Goal: Feedback & Contribution: Contribute content

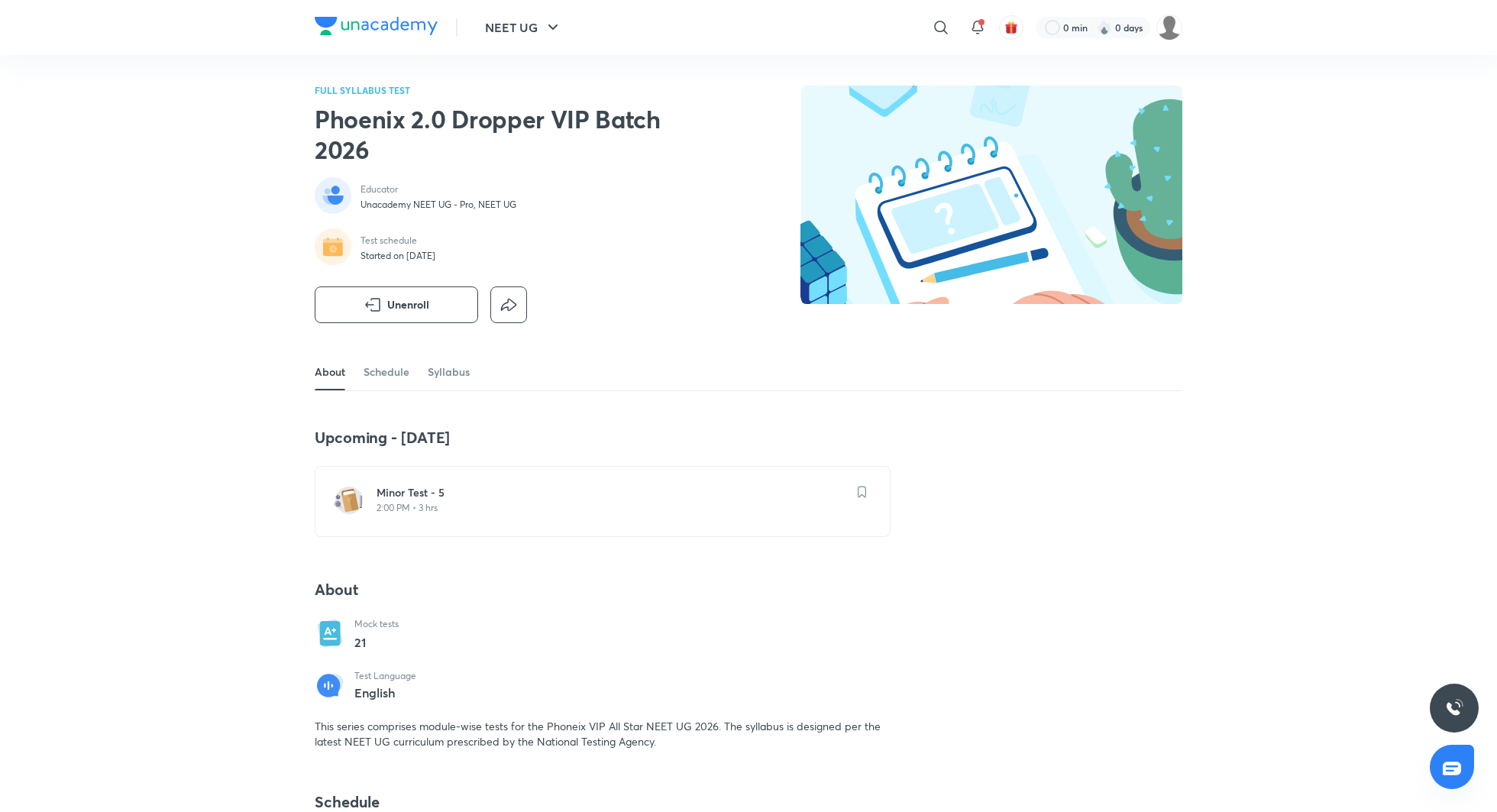
click at [496, 492] on h6 "Minor Test - 5" at bounding box center [612, 492] width 470 height 15
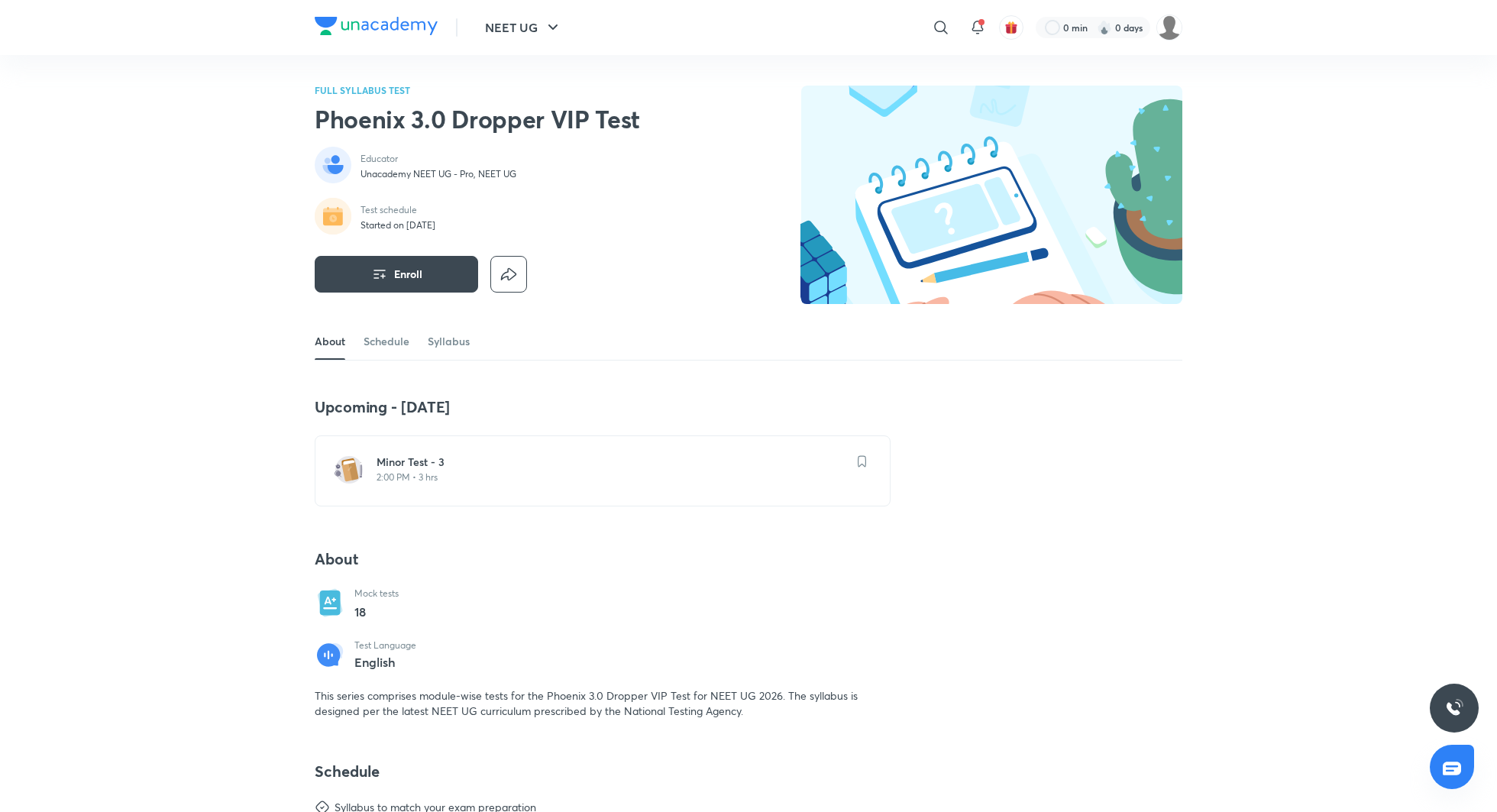
click at [548, 470] on div "Minor Test - 3 2:00 PM • 3 hrs" at bounding box center [612, 469] width 470 height 29
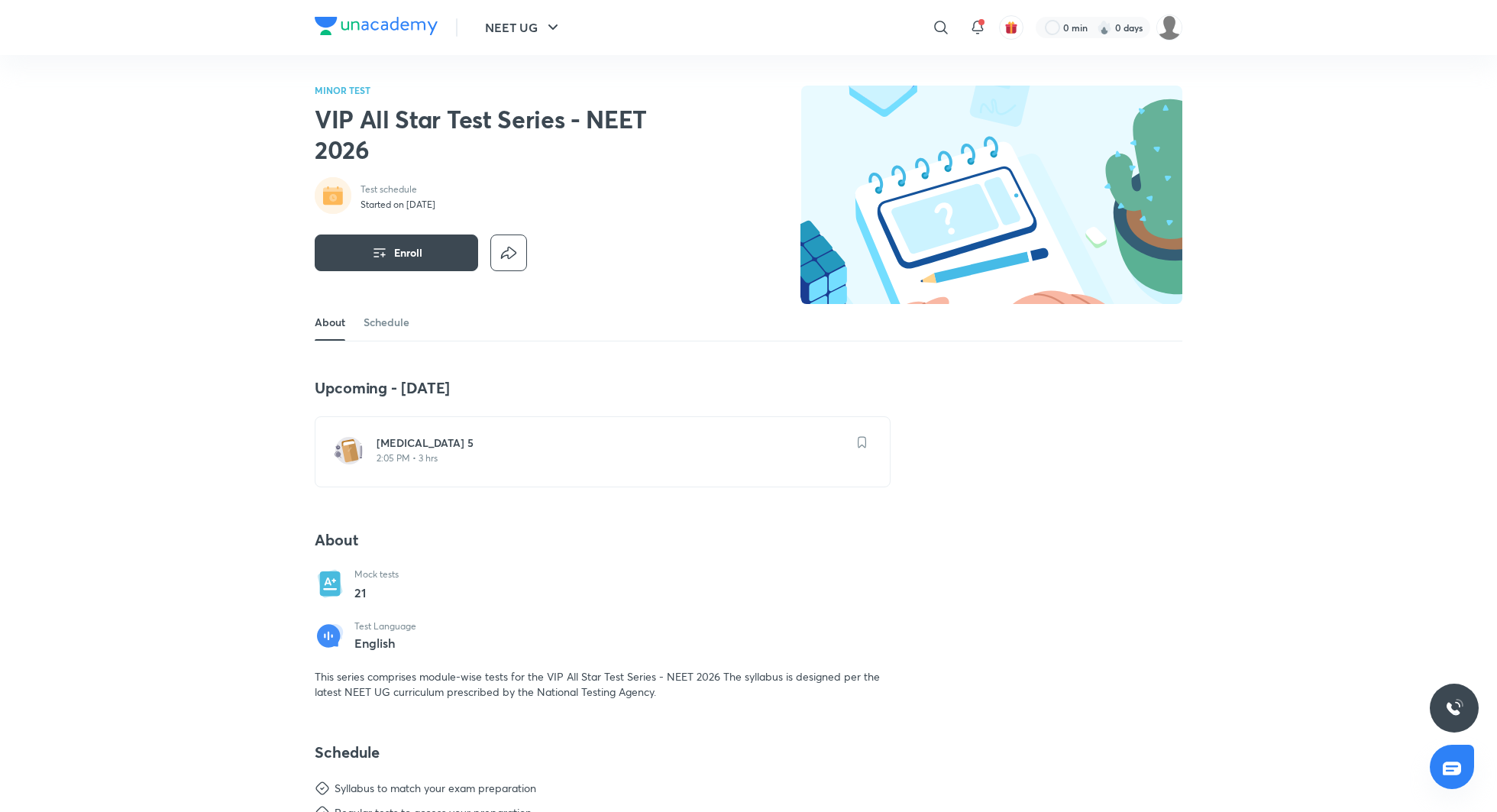
click at [513, 458] on p "2:05 PM • 3 hrs" at bounding box center [612, 458] width 470 height 13
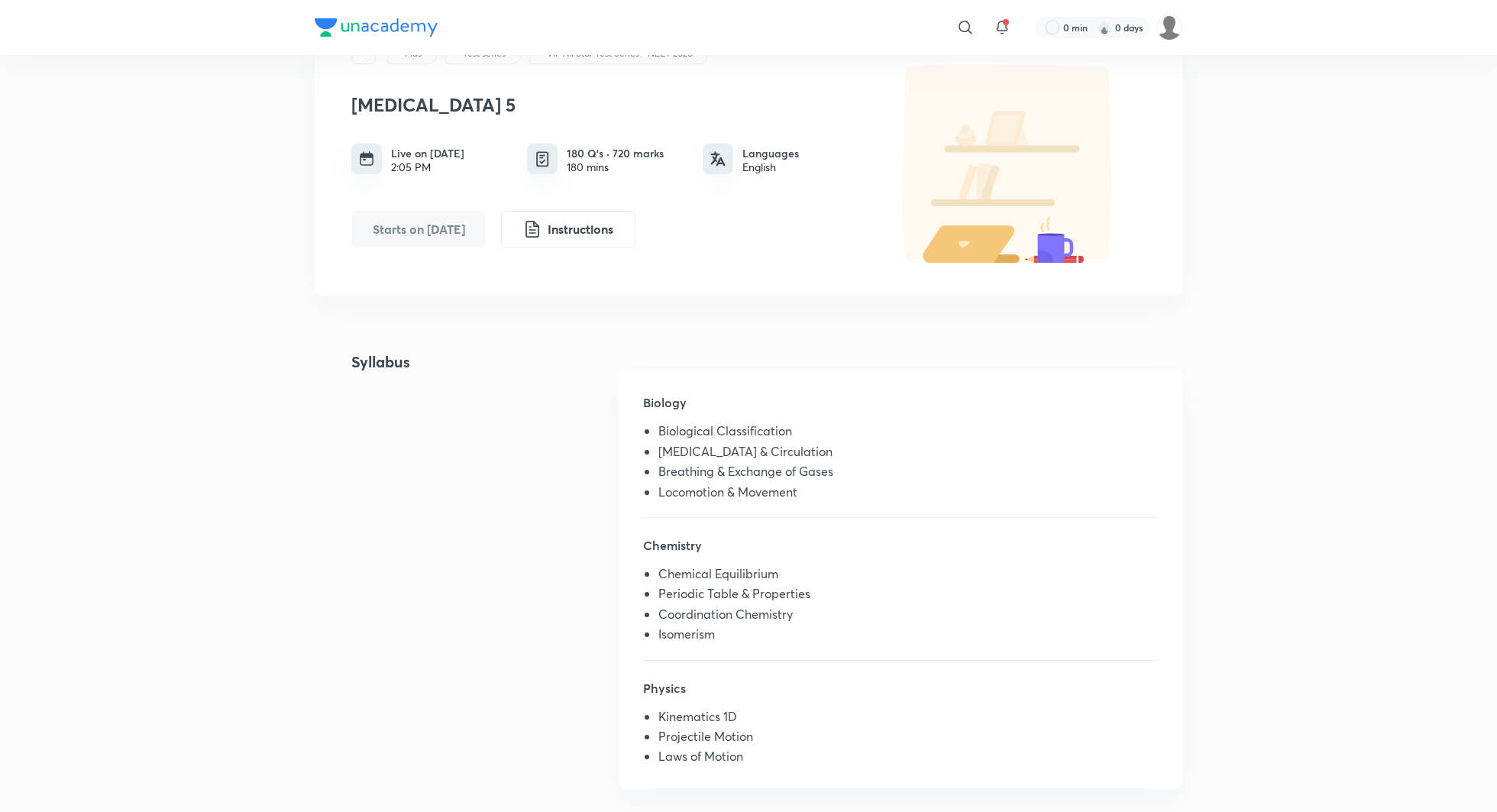
scroll to position [75, 0]
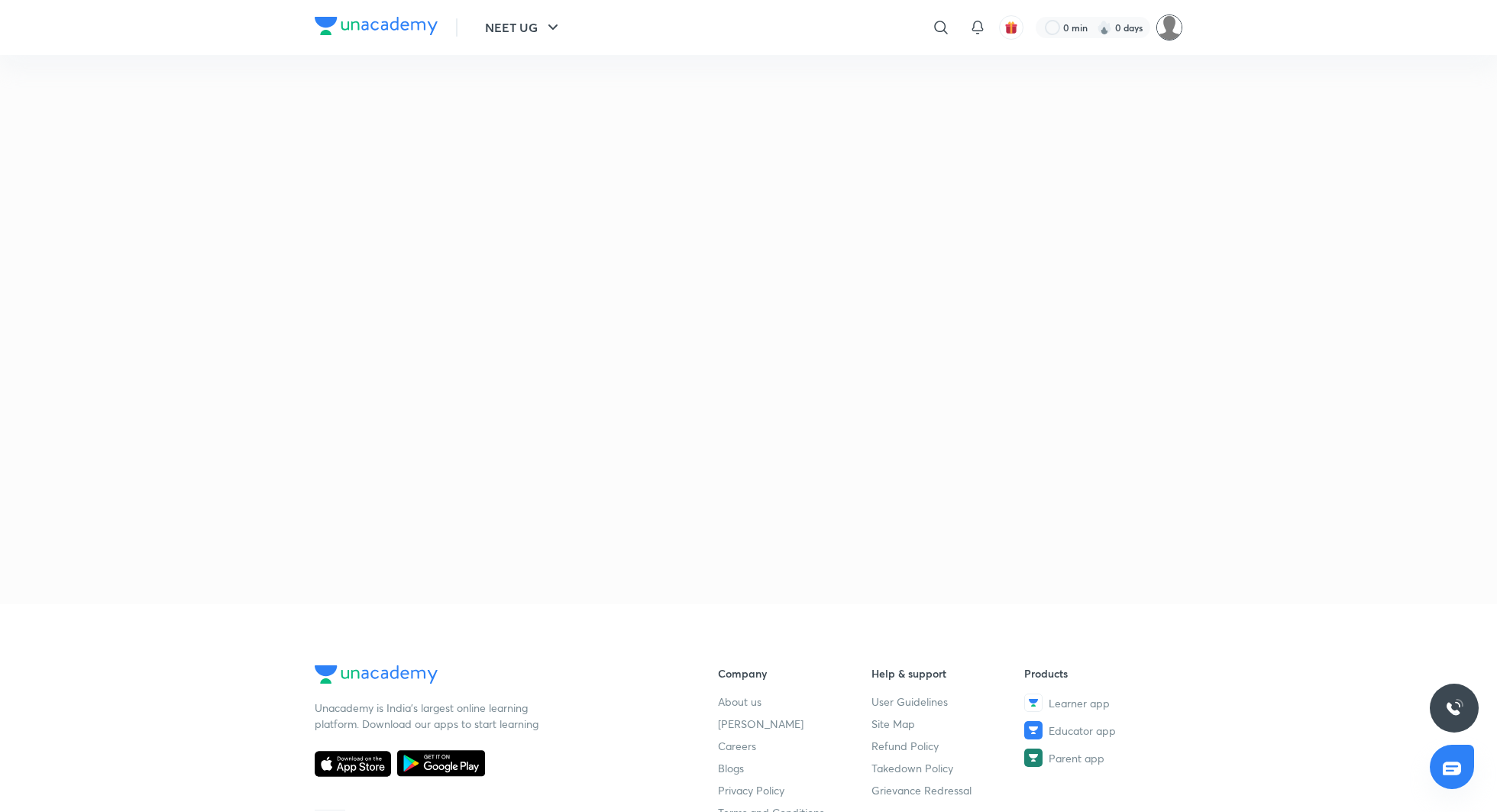
click at [1167, 28] on img at bounding box center [1169, 27] width 26 height 26
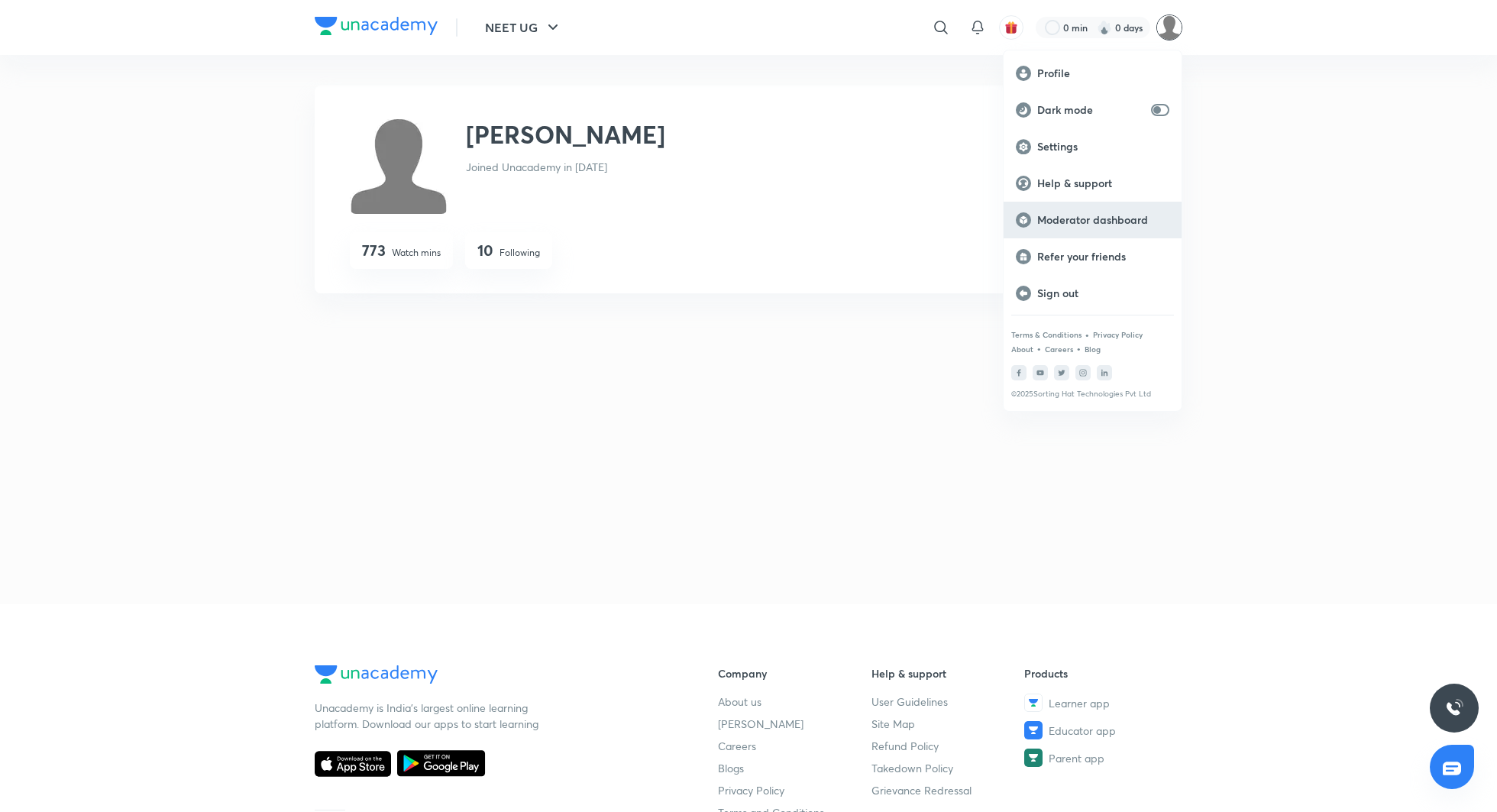
click at [1109, 225] on p "Moderator dashboard" at bounding box center [1103, 220] width 132 height 13
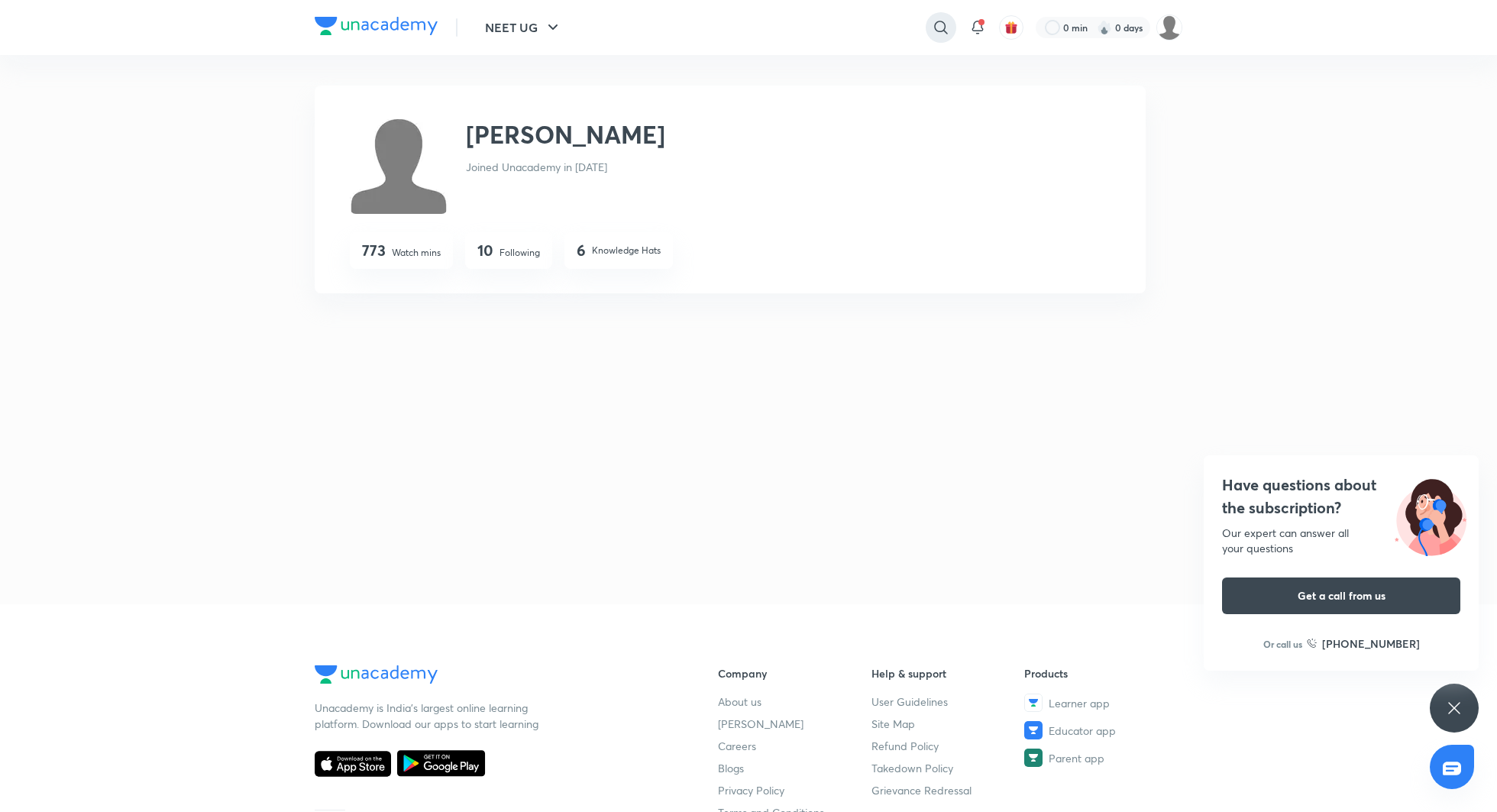
click at [934, 27] on icon at bounding box center [940, 27] width 13 height 13
type input "seep pahuja"
click at [764, 90] on p "Seep Pahuja" at bounding box center [783, 93] width 119 height 16
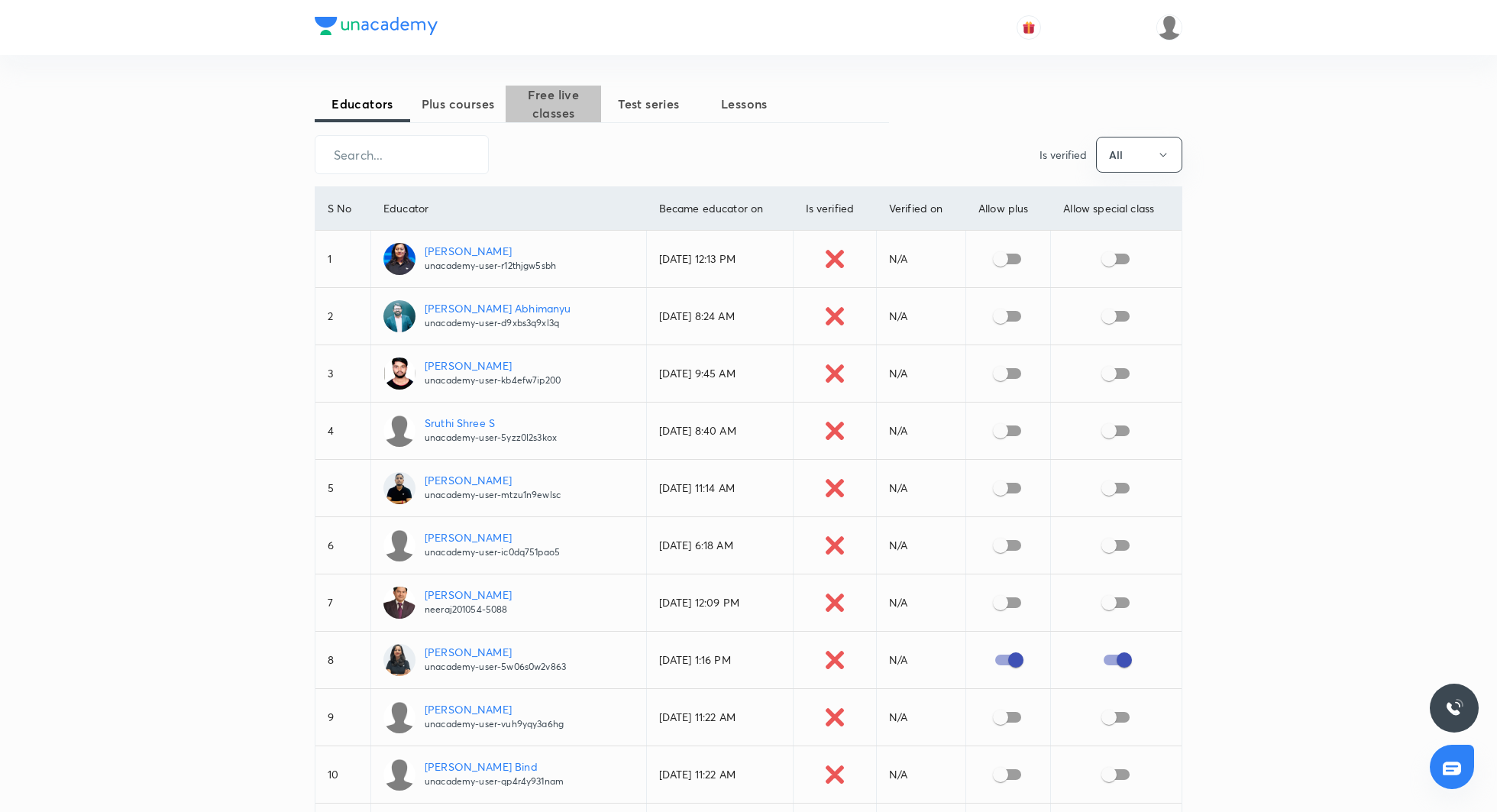
click at [557, 111] on span "Free live classes" at bounding box center [553, 104] width 95 height 37
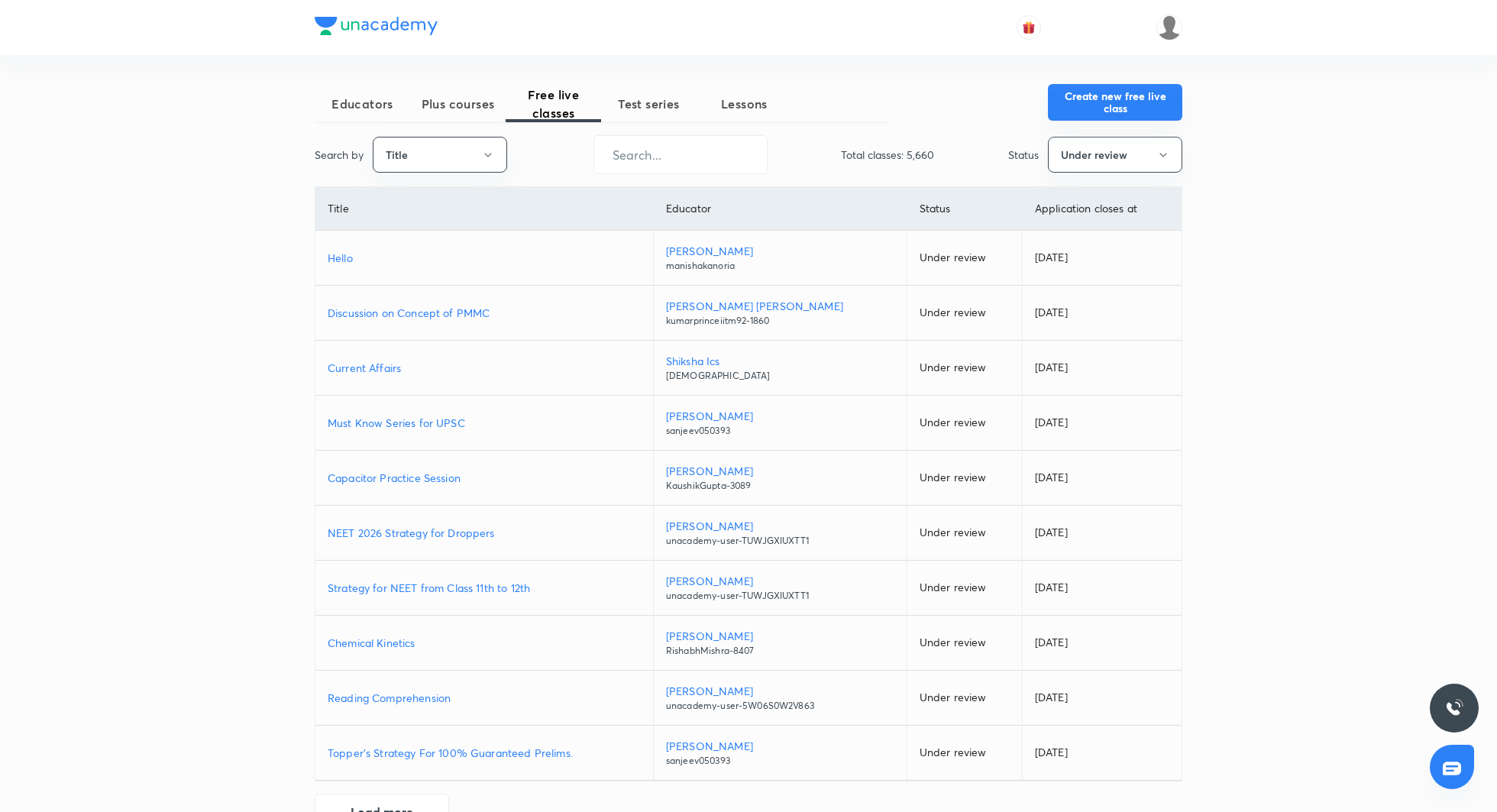
click at [1099, 103] on button "Create new free live class" at bounding box center [1115, 103] width 135 height 37
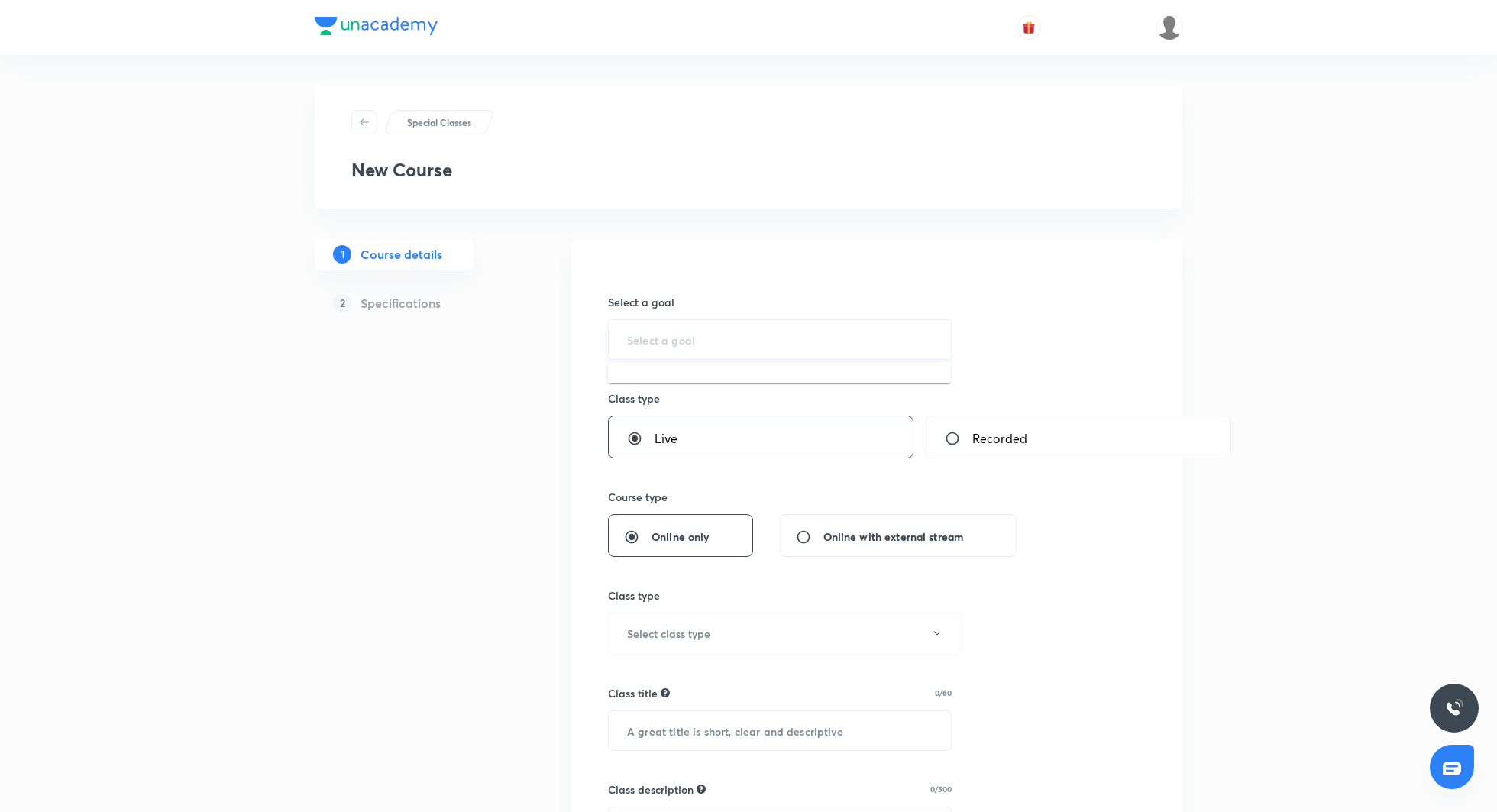
click at [690, 341] on input "text" at bounding box center [779, 339] width 305 height 14
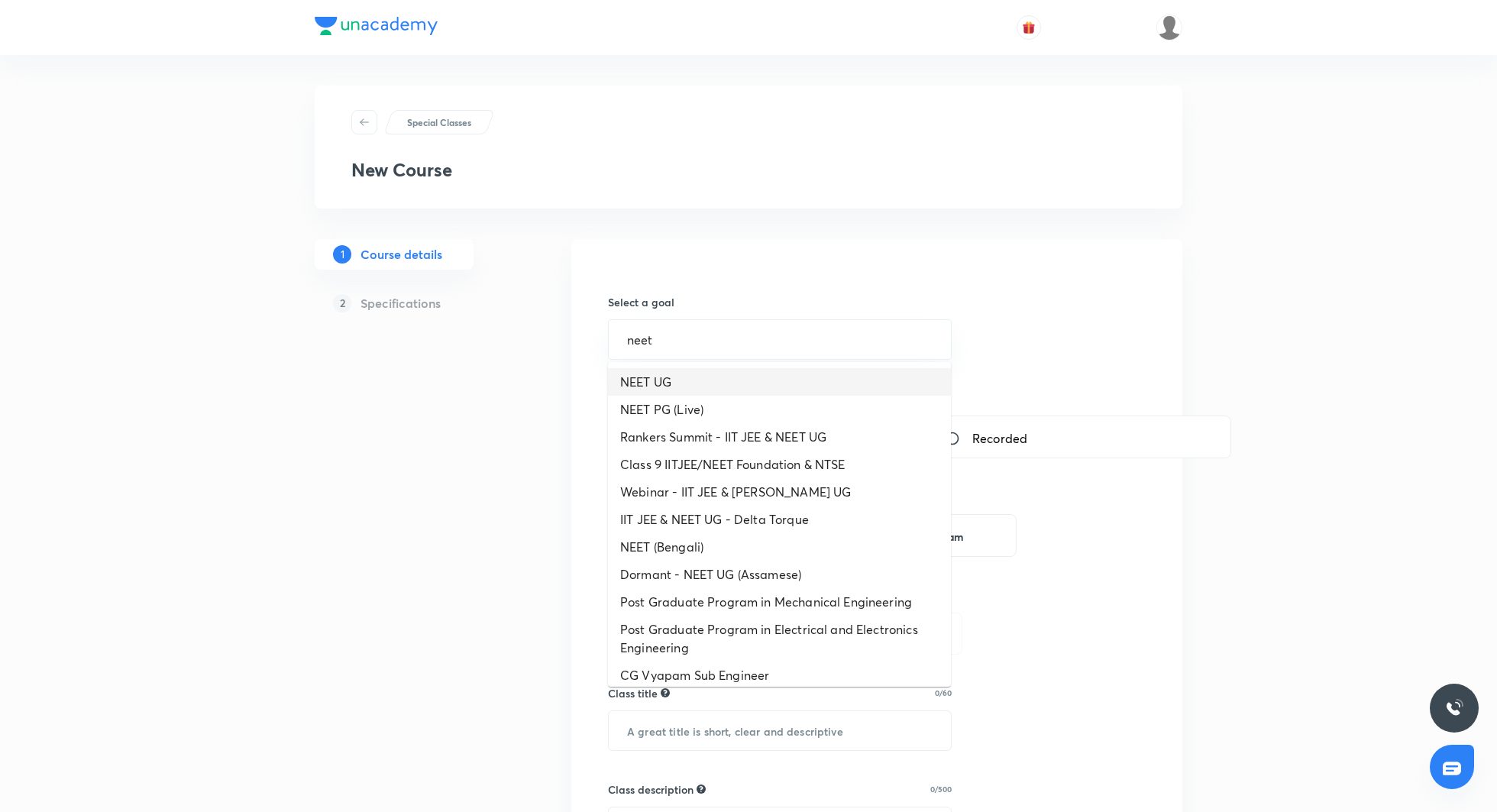
click at [693, 382] on li "NEET UG" at bounding box center [780, 382] width 343 height 28
type input "NEET UG"
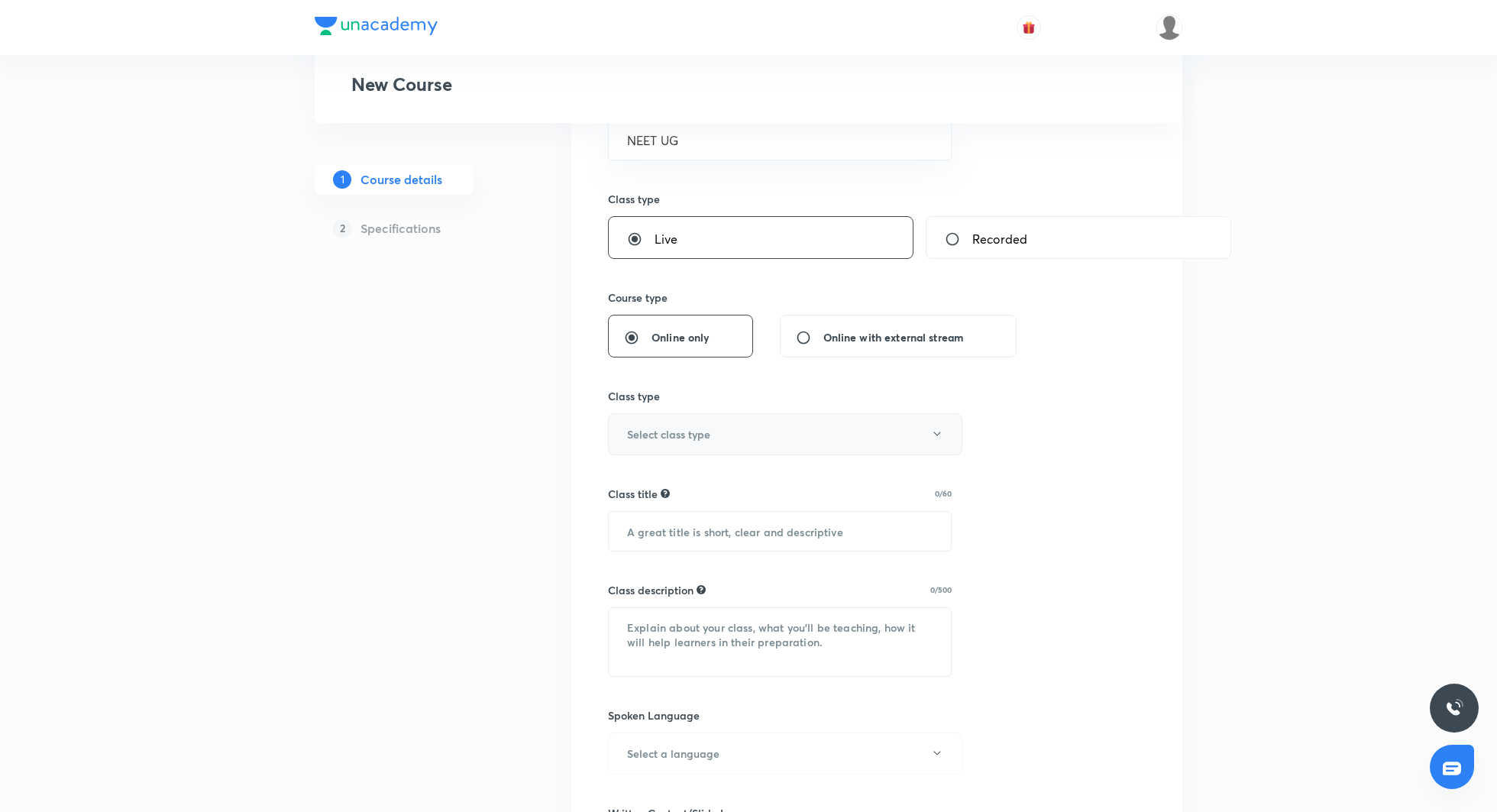
scroll to position [228, 0]
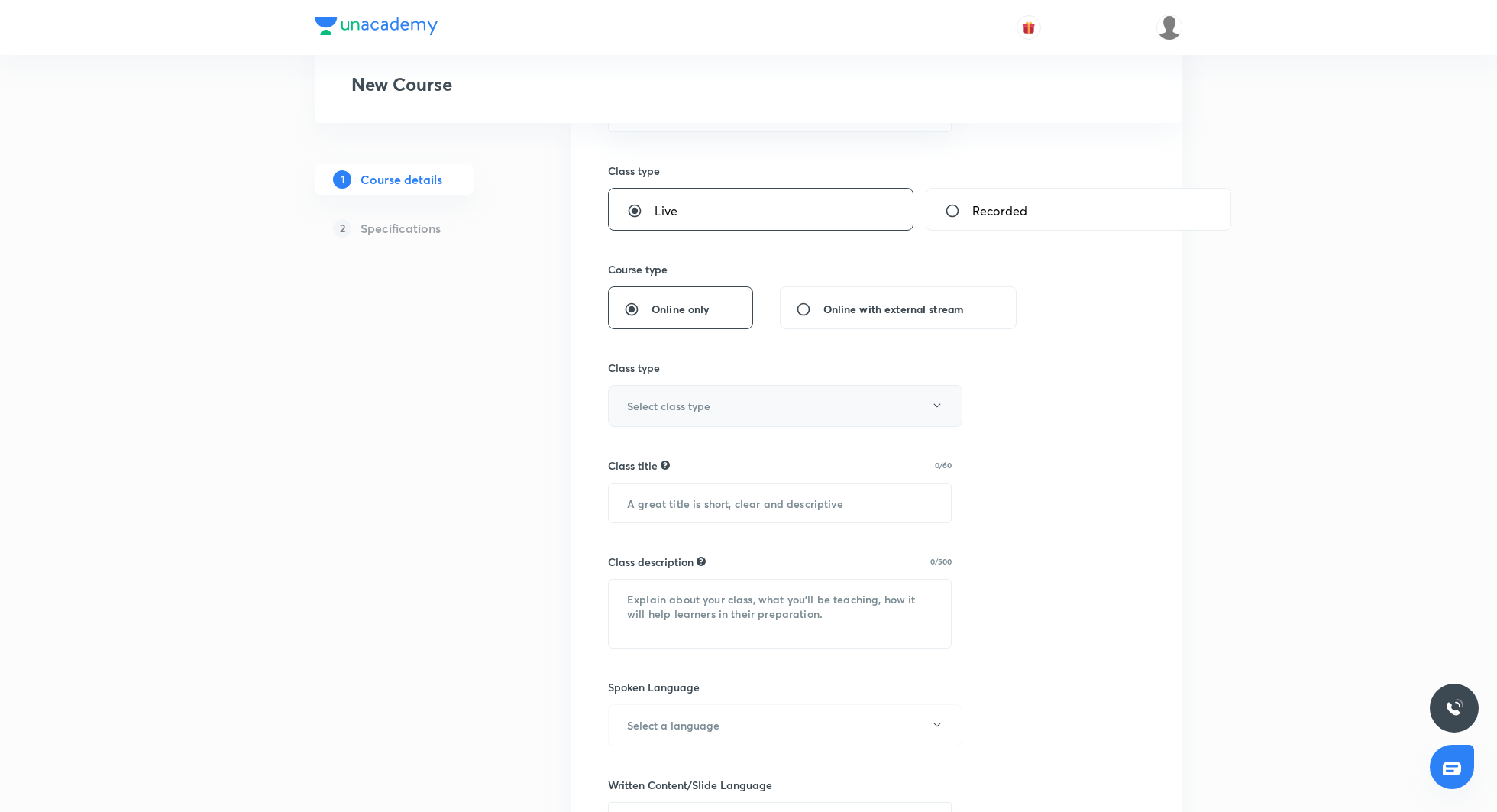
click at [781, 407] on button "Select class type" at bounding box center [785, 406] width 354 height 42
click at [676, 597] on span "Academic classes" at bounding box center [785, 595] width 335 height 16
click at [804, 511] on input "text" at bounding box center [779, 503] width 342 height 39
paste input "Biomolecules- Practice session"
click at [766, 506] on input "Biomolecules- Practice session" at bounding box center [779, 503] width 342 height 39
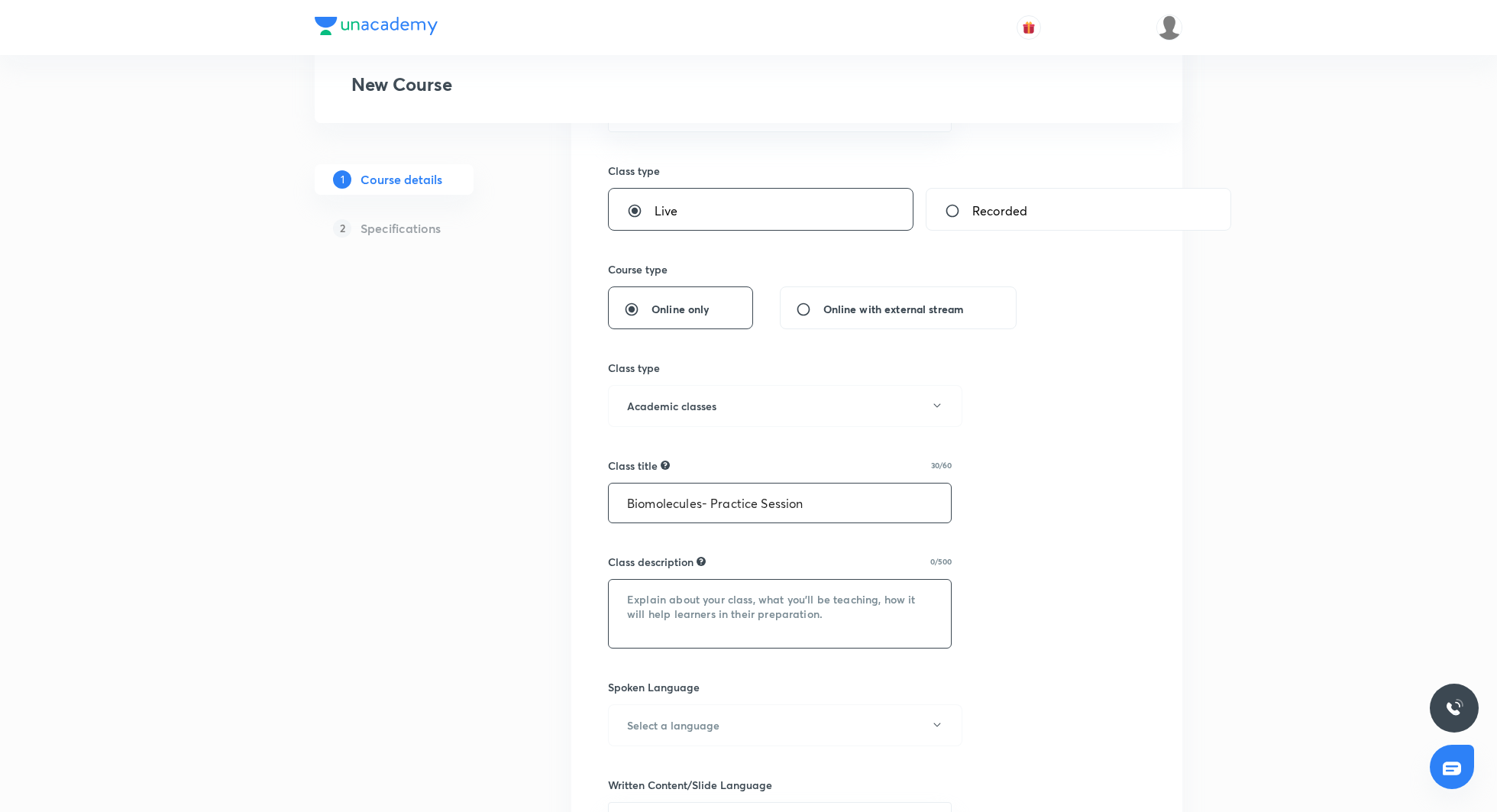
type input "Biomolecules- Practice Session"
click at [824, 602] on textarea at bounding box center [779, 613] width 342 height 68
drag, startPoint x: 628, startPoint y: 500, endPoint x: 810, endPoint y: 496, distance: 182.0
click at [810, 496] on input "Biomolecules- Practice Session" at bounding box center [779, 503] width 342 height 39
click at [657, 598] on textarea at bounding box center [779, 613] width 342 height 68
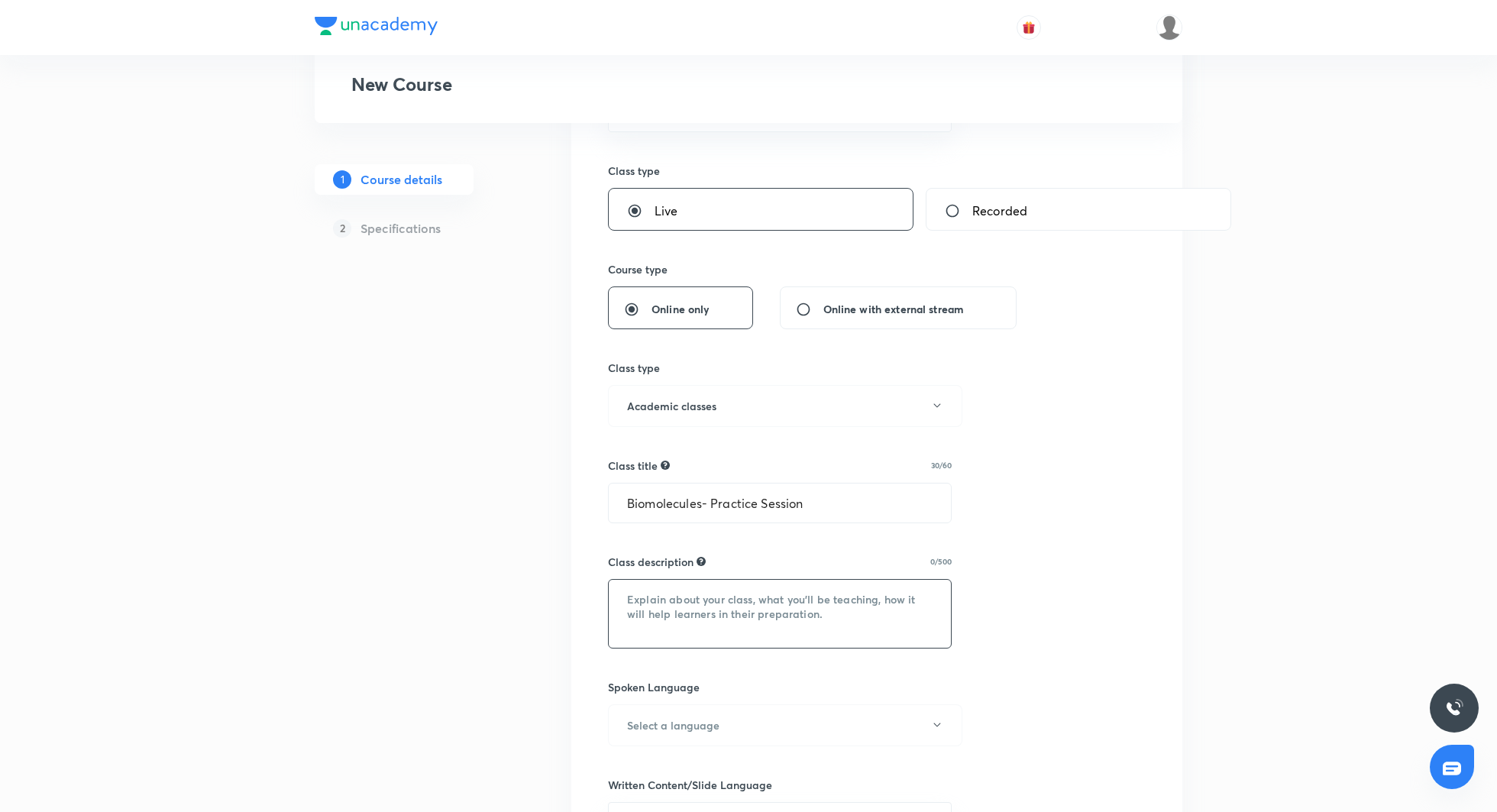
paste textarea
click at [673, 595] on textarea at bounding box center [779, 613] width 342 height 68
paste textarea
click at [673, 595] on textarea at bounding box center [779, 613] width 342 height 68
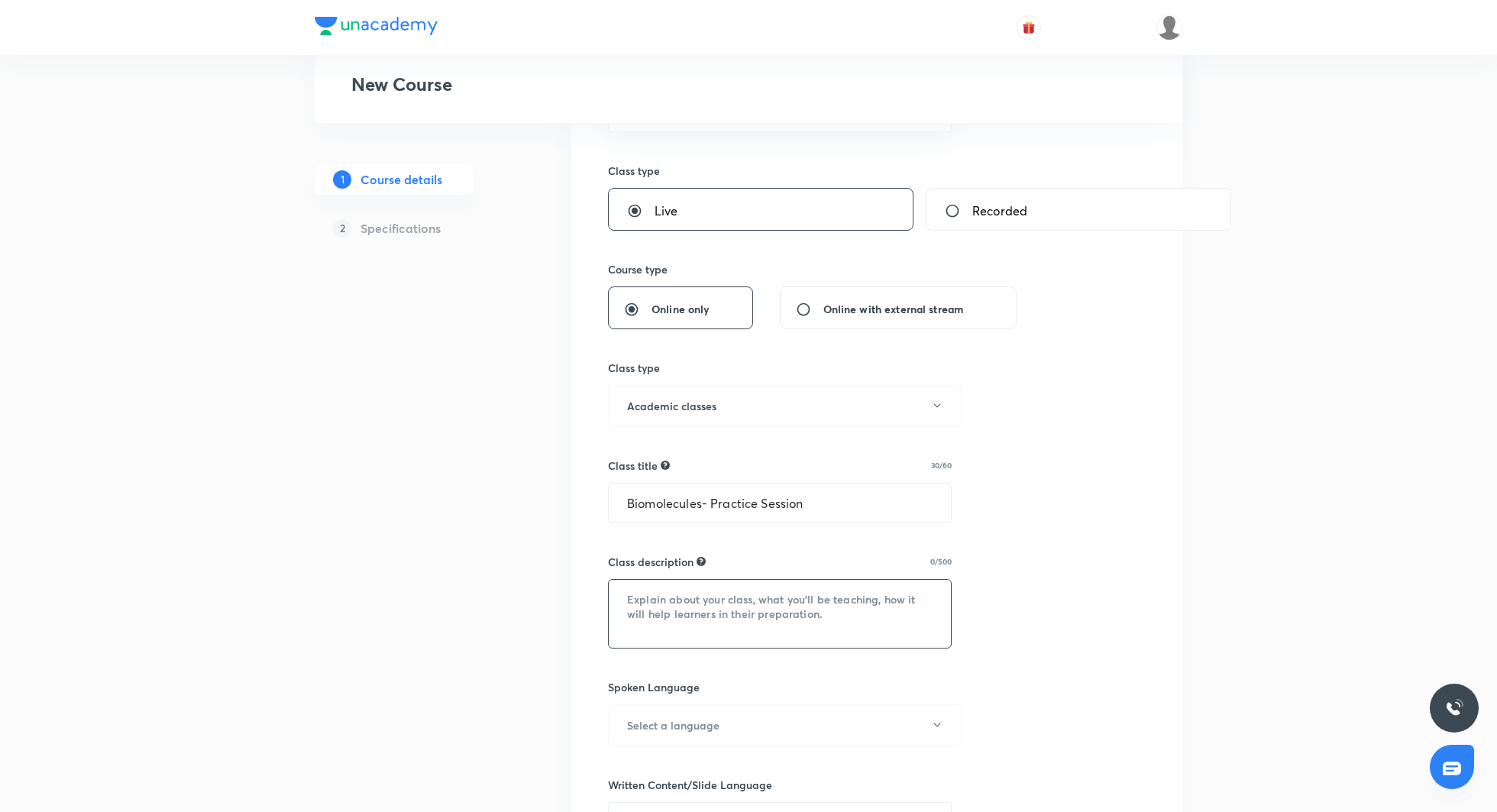
click at [693, 616] on textarea at bounding box center [779, 613] width 342 height 68
paste textarea
click at [677, 600] on textarea at bounding box center [779, 613] width 342 height 68
type textarea "K"
paste textarea "This session is designed to help you strengthen your conceptual clarity through…"
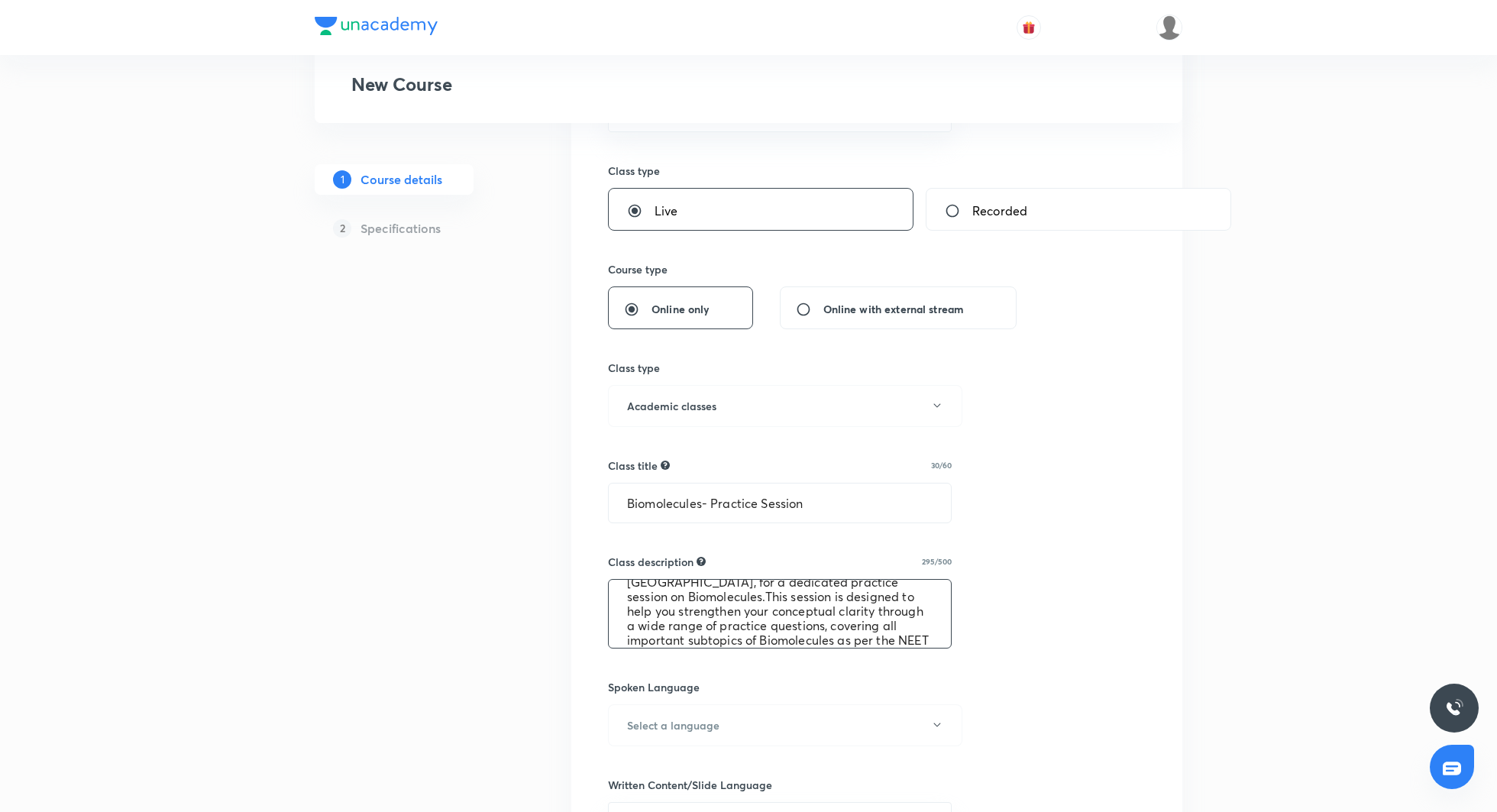
scroll to position [43, 0]
type textarea "Join Seep ma'am, one of the top educators at Unacademy, for a dedicated practic…"
click at [753, 719] on button "Select a language" at bounding box center [785, 725] width 354 height 42
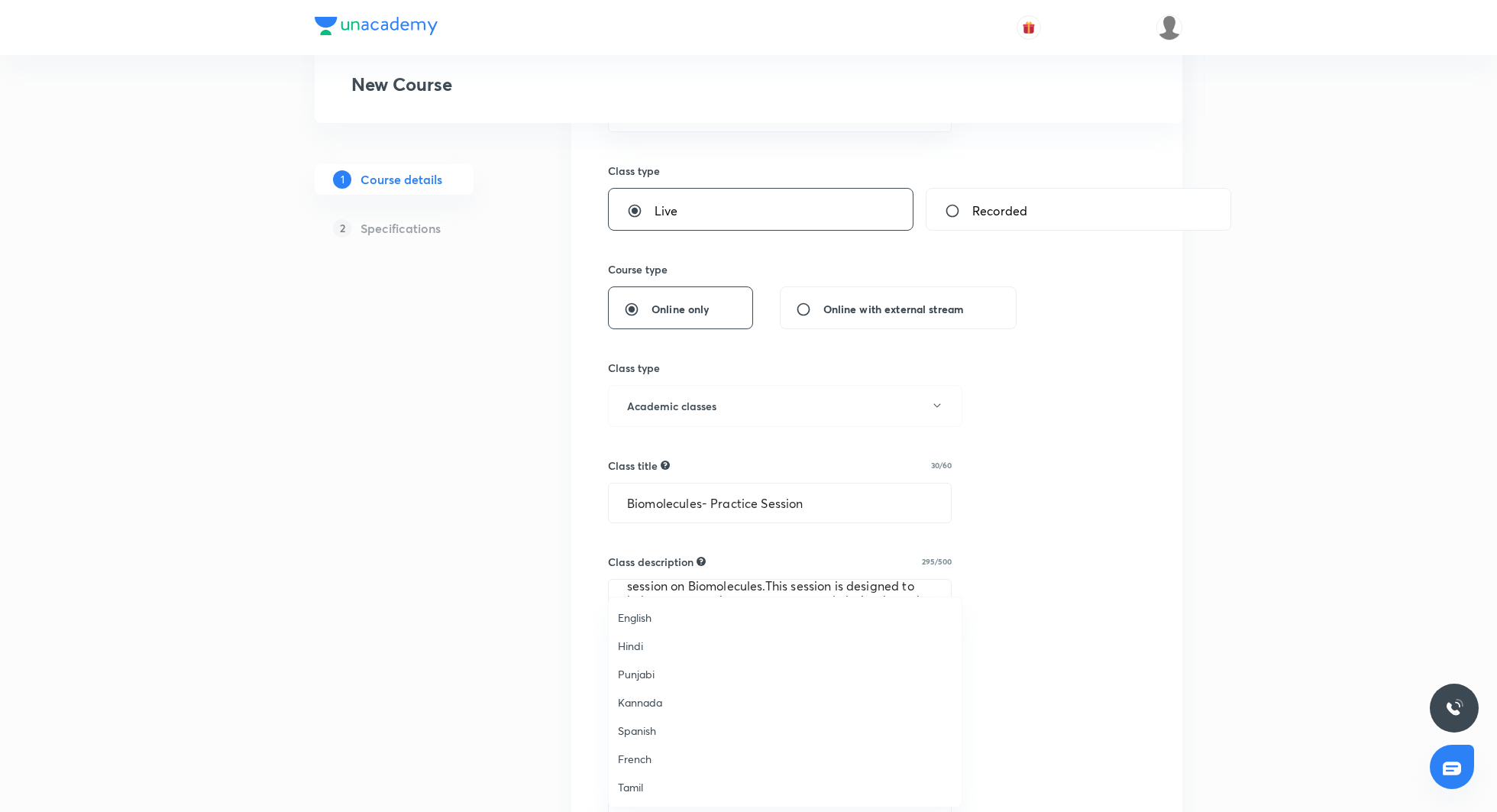
click at [693, 615] on span "English" at bounding box center [785, 617] width 335 height 16
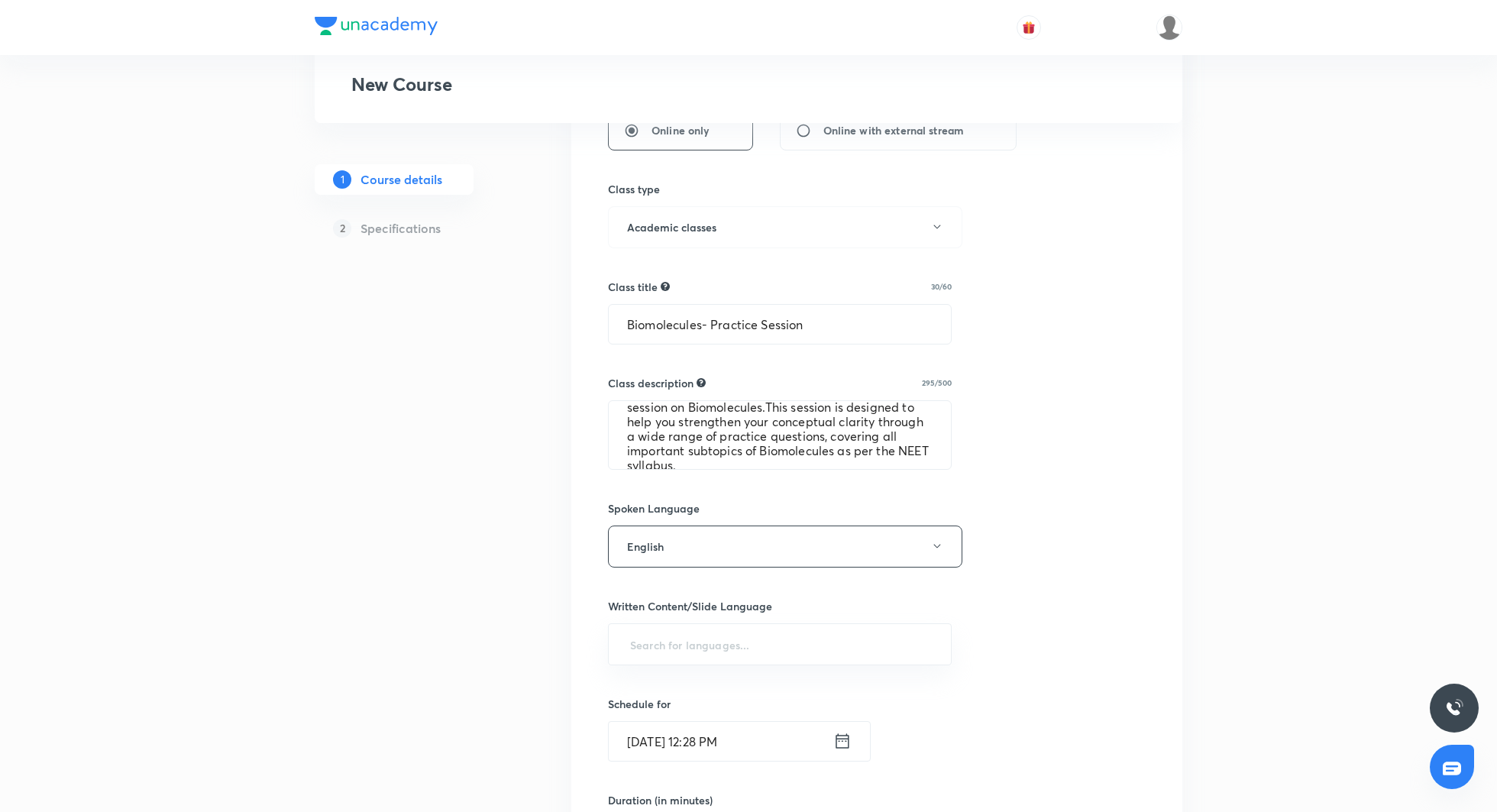
scroll to position [425, 0]
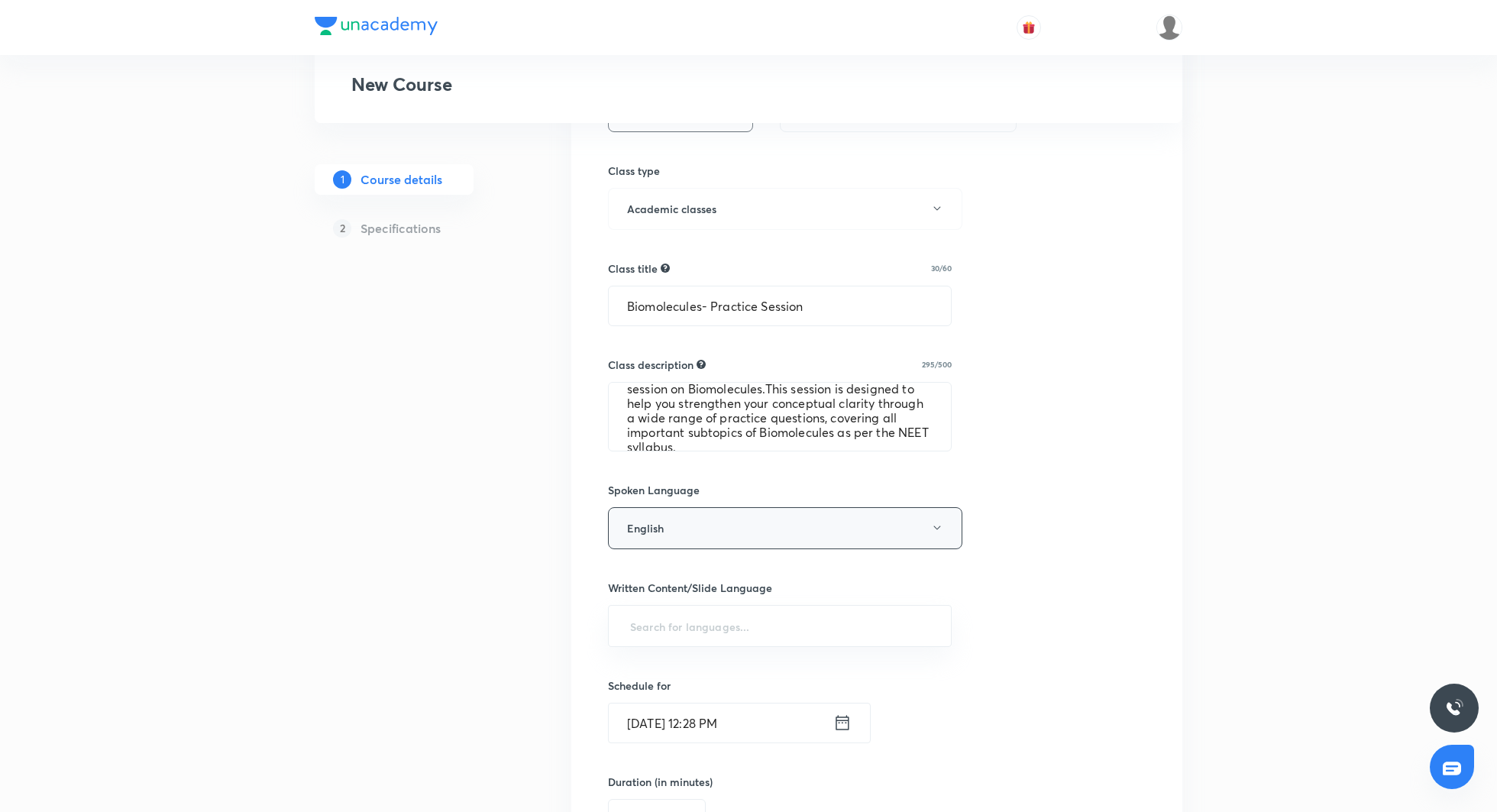
click at [925, 523] on button "English" at bounding box center [785, 528] width 354 height 42
click at [640, 741] on span "Hinglish" at bounding box center [785, 744] width 335 height 16
click at [1052, 721] on div "Select a goal NEET UG ​ Class type Live Recorded Course type Online only Online…" at bounding box center [877, 475] width 538 height 1274
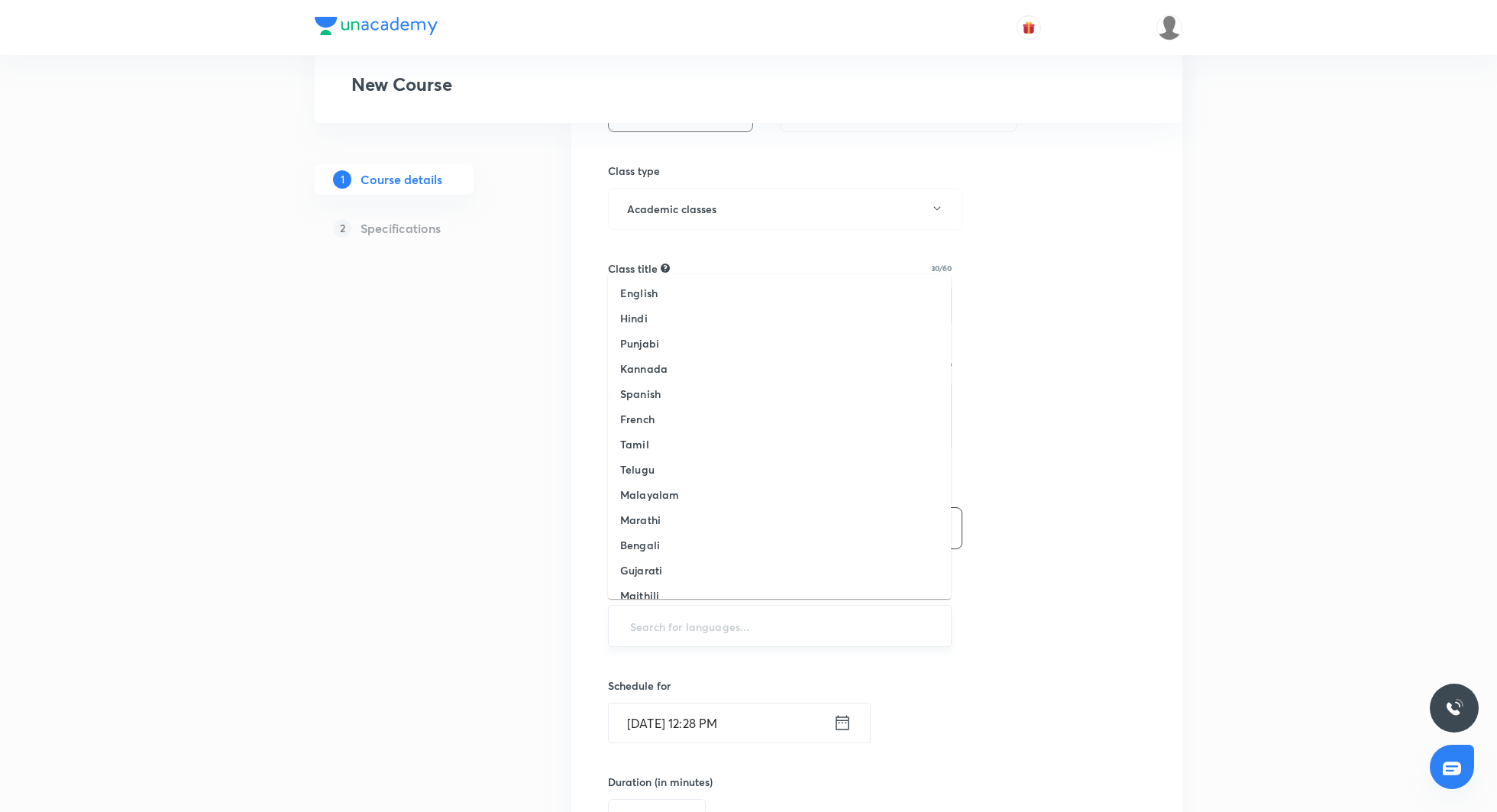
click at [789, 620] on input "text" at bounding box center [779, 626] width 305 height 29
click at [745, 300] on li "English" at bounding box center [780, 293] width 343 height 25
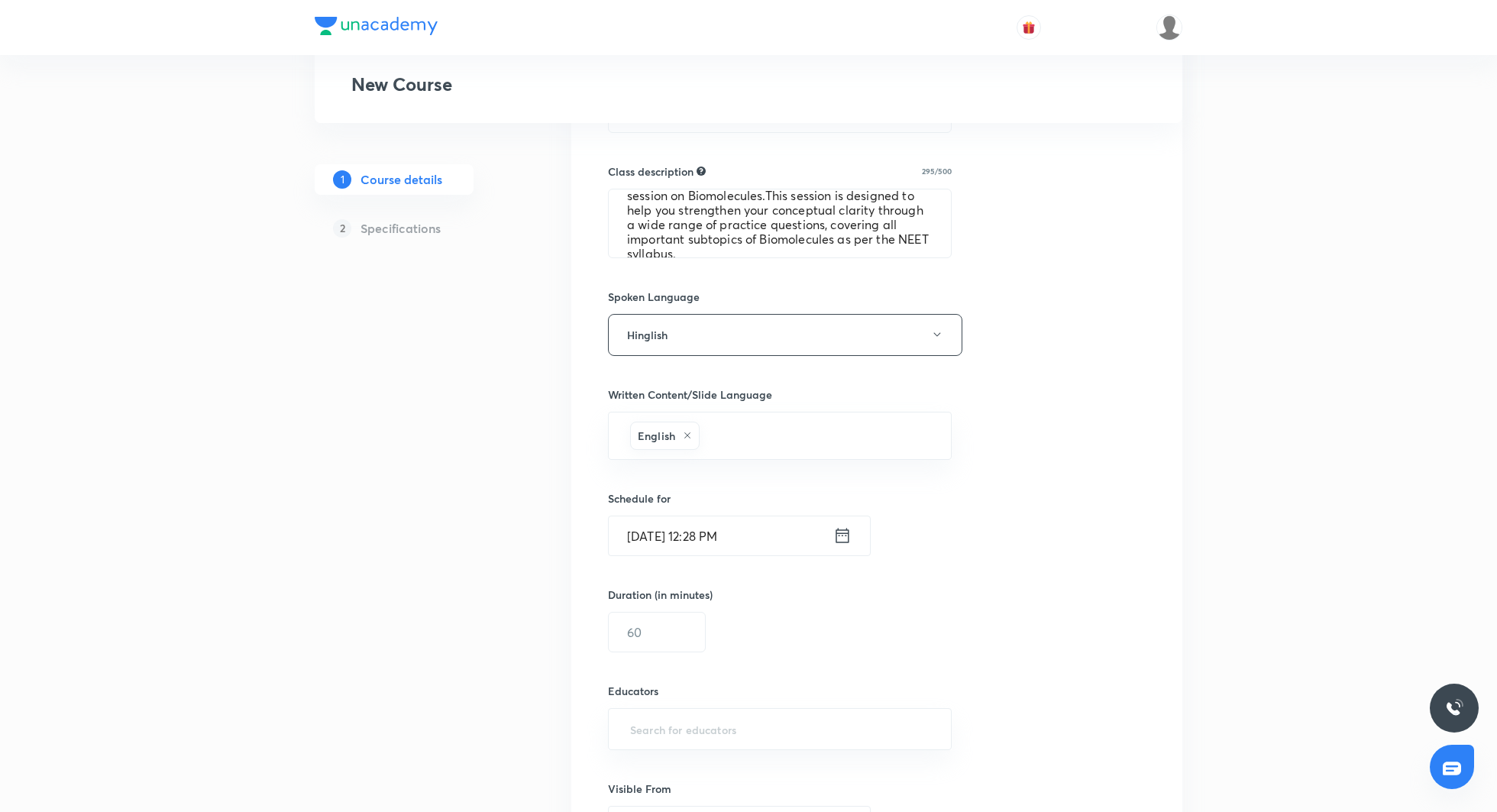
scroll to position [621, 0]
click at [839, 530] on icon at bounding box center [842, 532] width 19 height 21
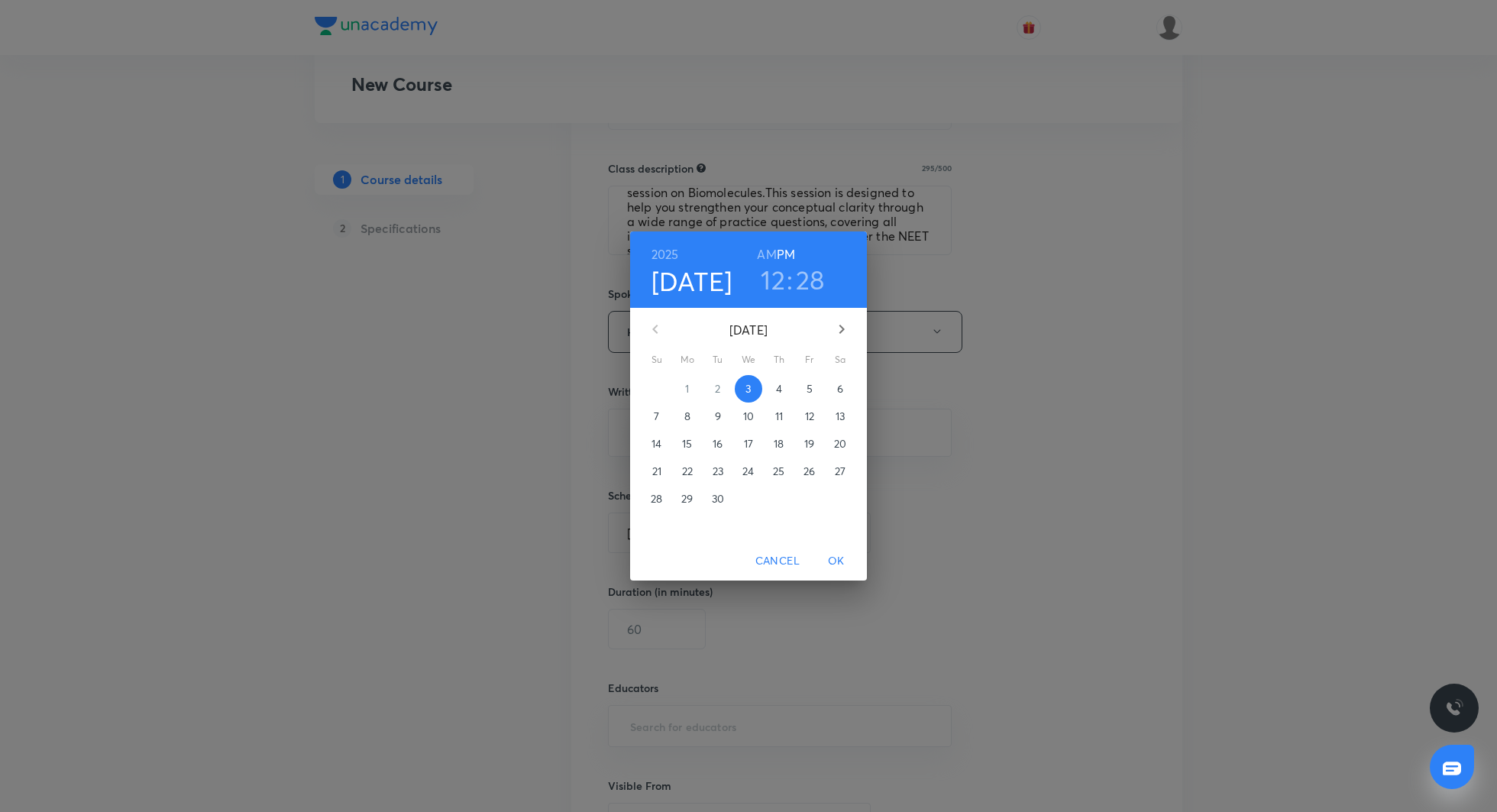
click at [778, 383] on p "4" at bounding box center [778, 389] width 6 height 15
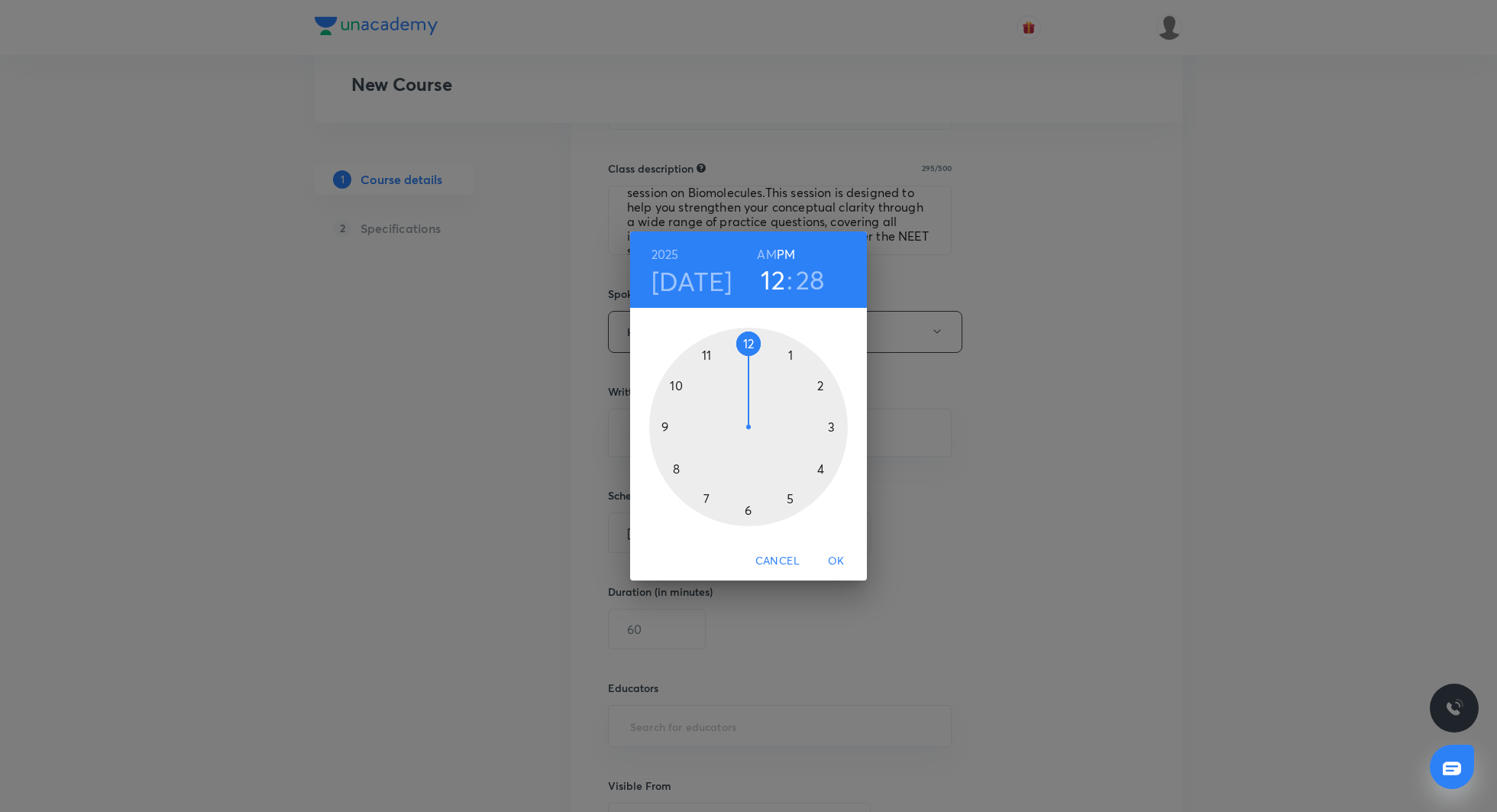
click at [750, 511] on div at bounding box center [749, 427] width 199 height 199
click at [751, 343] on div at bounding box center [749, 427] width 199 height 199
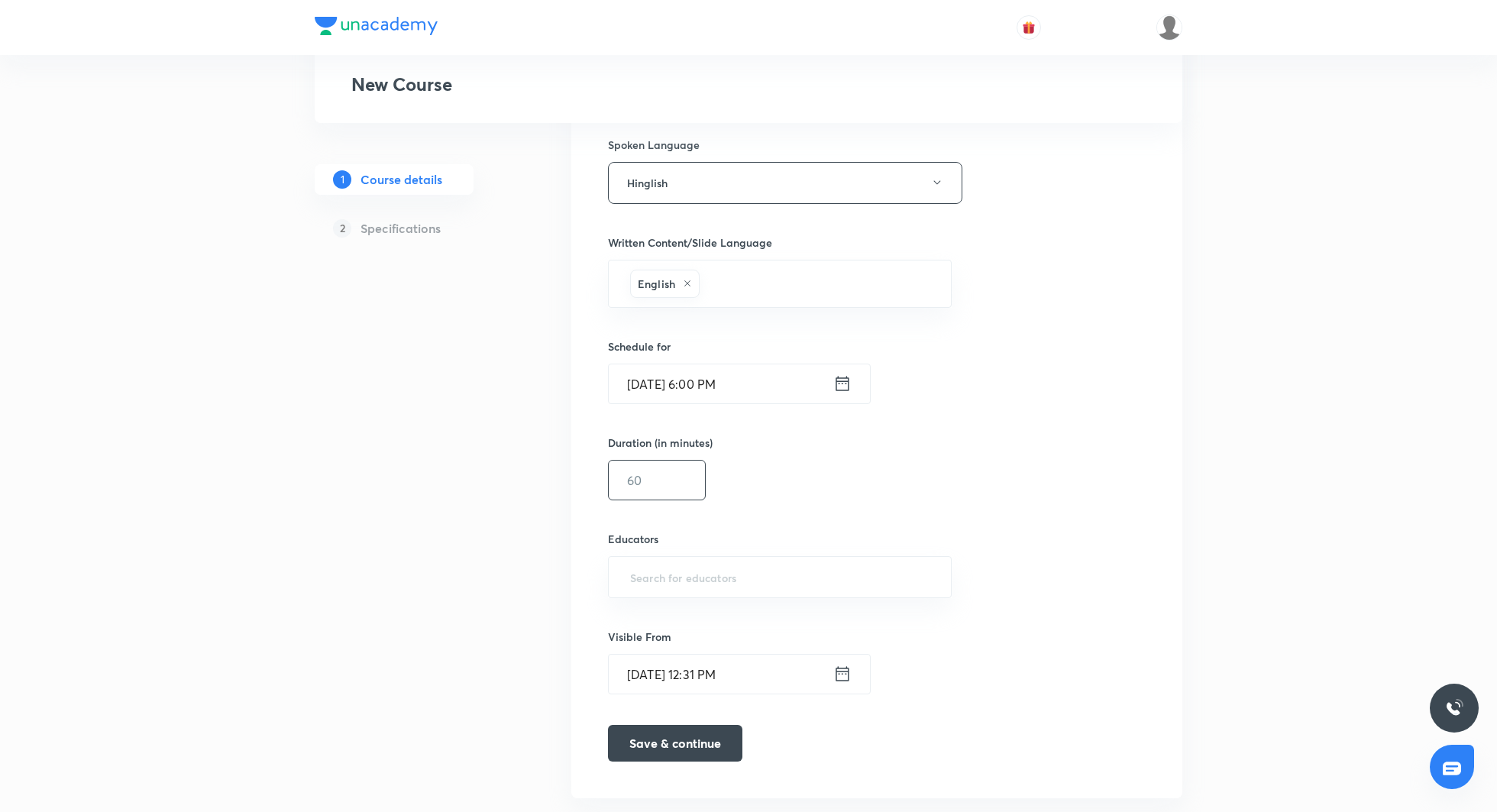
scroll to position [778, 0]
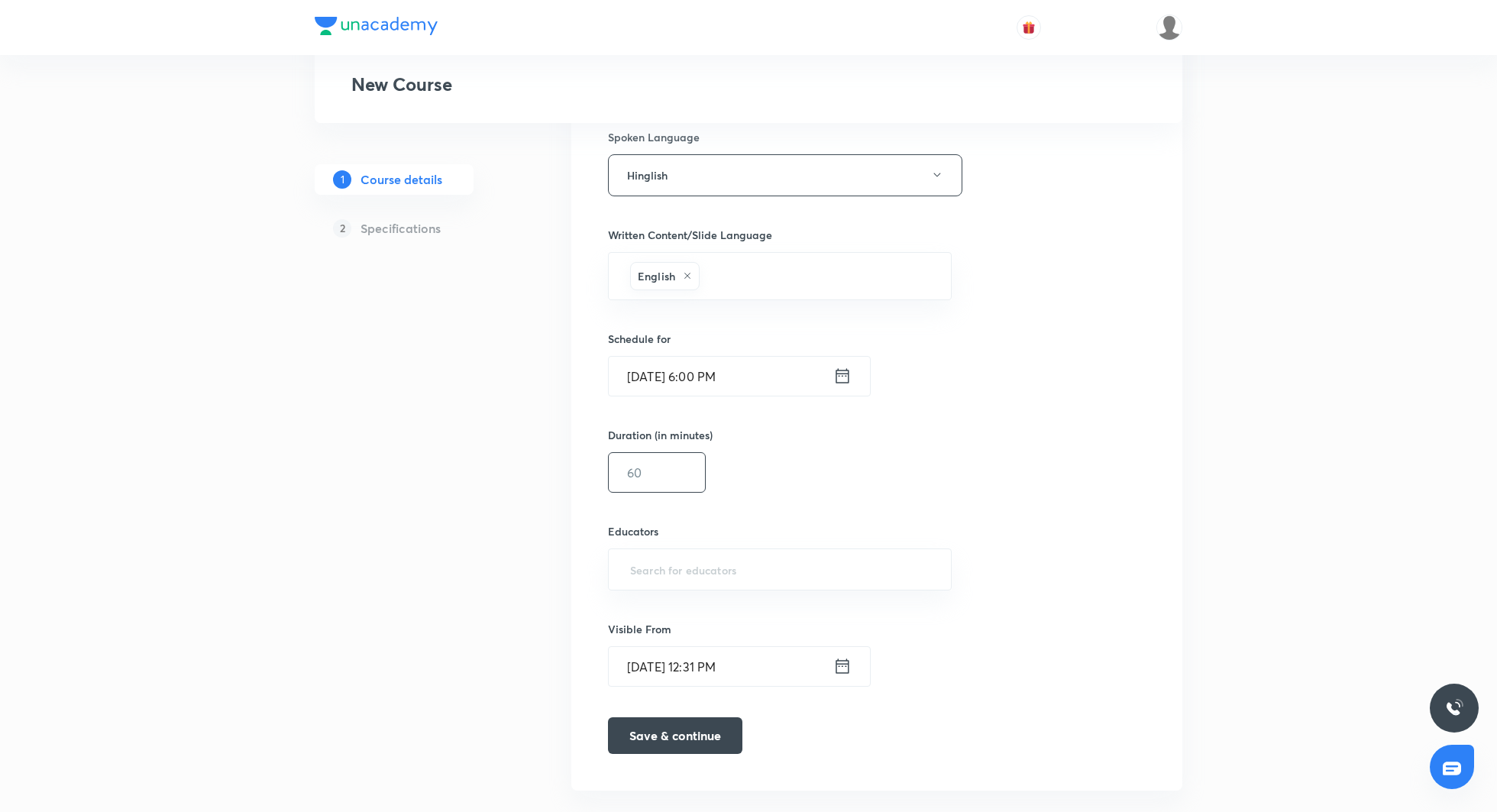
click at [650, 475] on input "text" at bounding box center [656, 472] width 96 height 39
type input "60"
click at [696, 560] on input "text" at bounding box center [779, 570] width 305 height 29
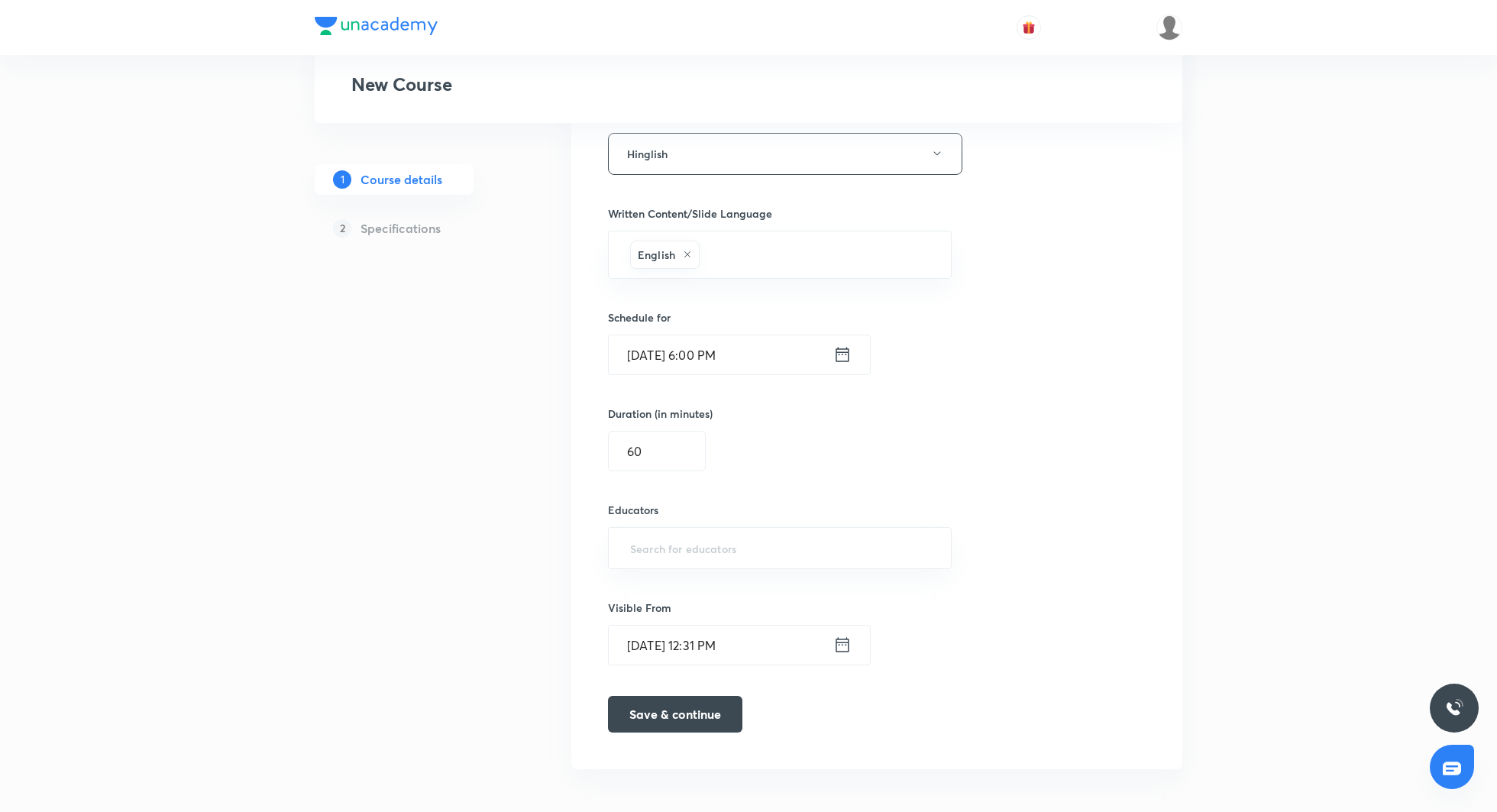
paste input "seep.pahuja"
type input "seep.pahuja"
click at [719, 584] on h6 "Seep Pahuja(Seep.Pahuja)" at bounding box center [755, 592] width 191 height 16
click at [999, 575] on div "Select a goal NEET UG ​ Class type Live Recorded Course type Online only Online…" at bounding box center [877, 108] width 538 height 1287
click at [666, 719] on button "Save & continue" at bounding box center [676, 719] width 135 height 37
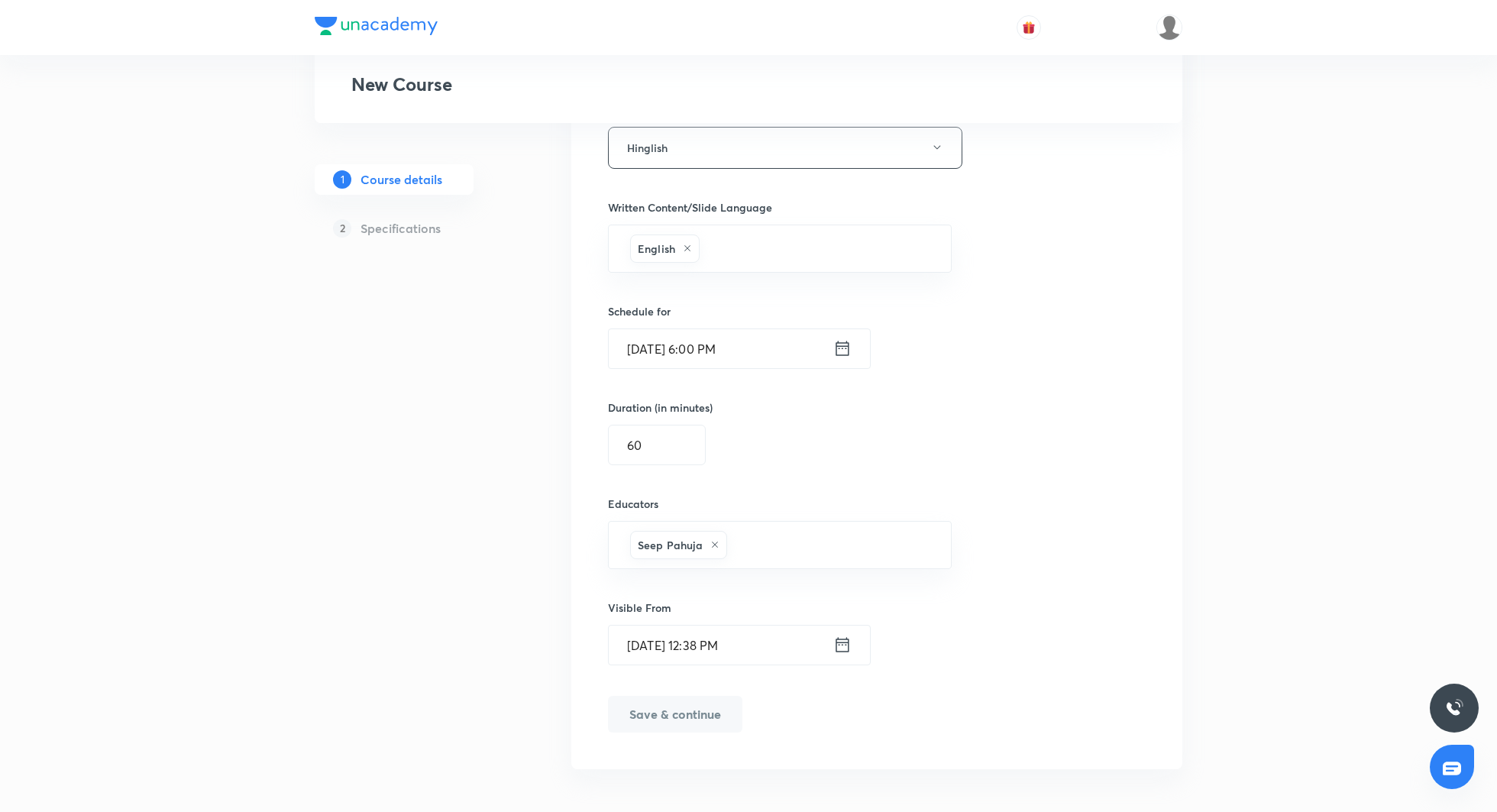
scroll to position [812, 0]
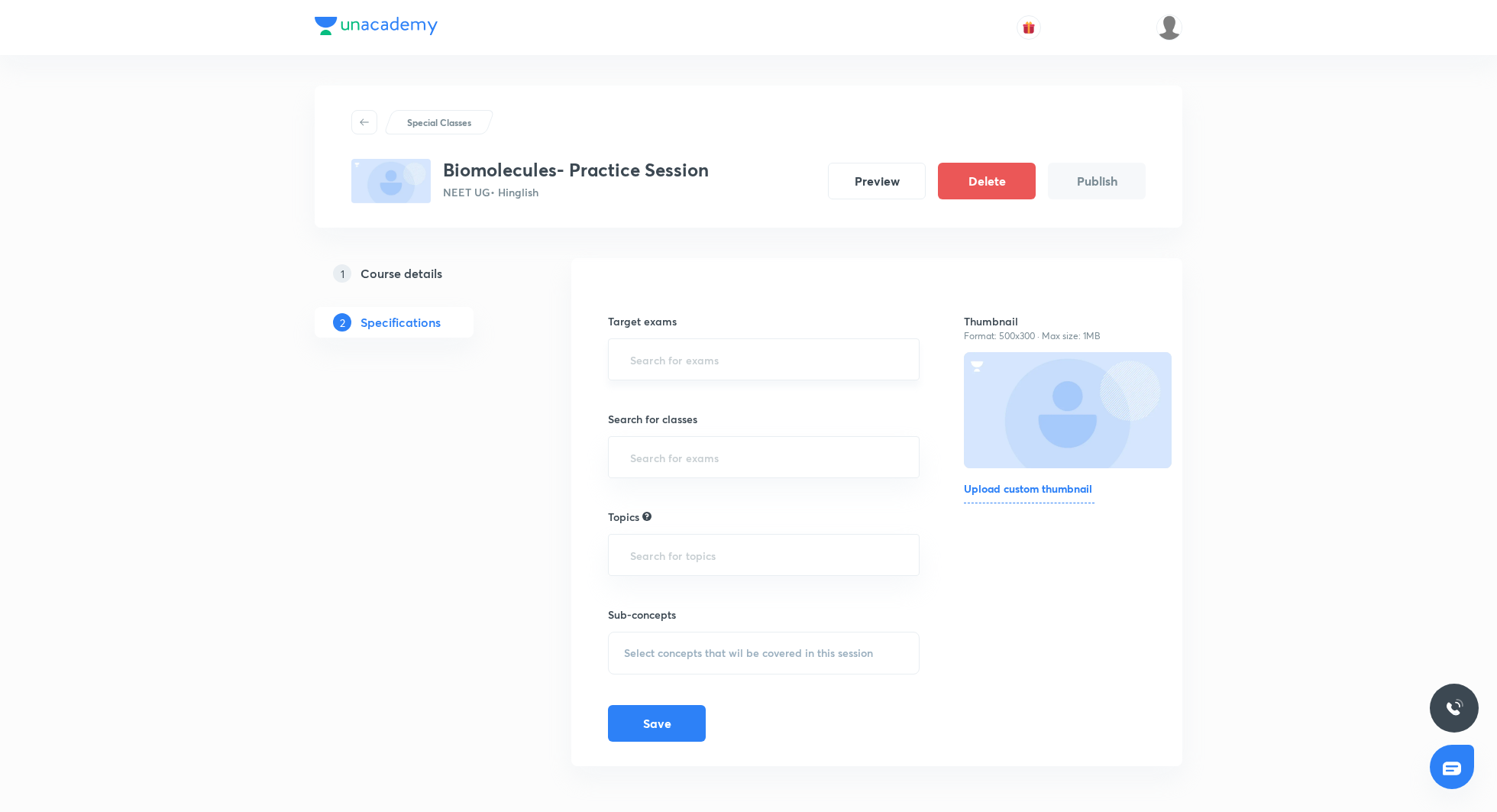
click at [719, 360] on input "text" at bounding box center [763, 359] width 273 height 29
click at [697, 395] on li "NEET UG" at bounding box center [763, 403] width 311 height 28
click at [741, 374] on input "text" at bounding box center [806, 363] width 186 height 29
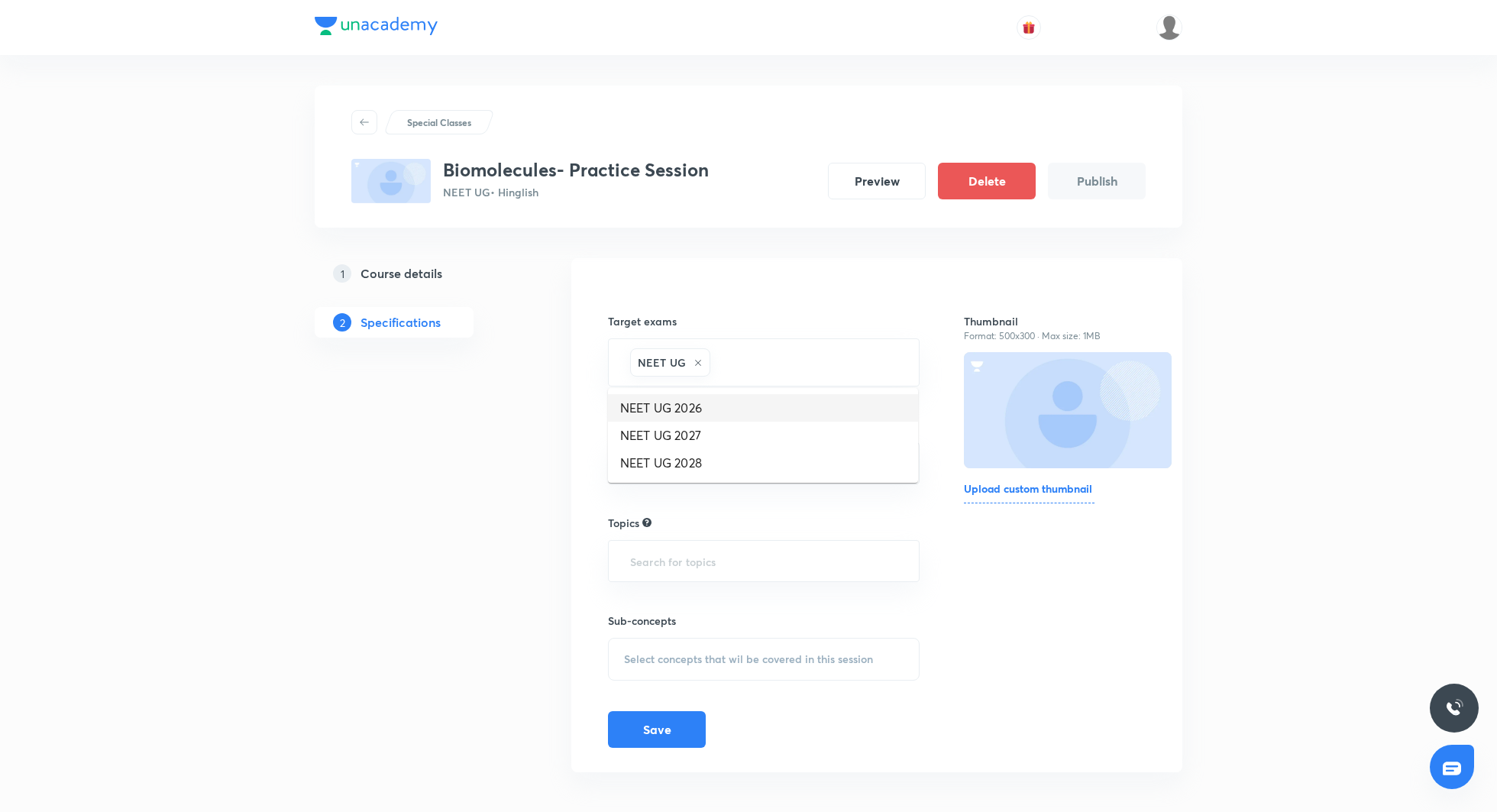
click at [721, 410] on li "NEET UG 2026" at bounding box center [763, 407] width 311 height 28
click at [852, 369] on input "text" at bounding box center [863, 363] width 73 height 29
click at [778, 410] on li "NEET UG 2027" at bounding box center [763, 407] width 311 height 28
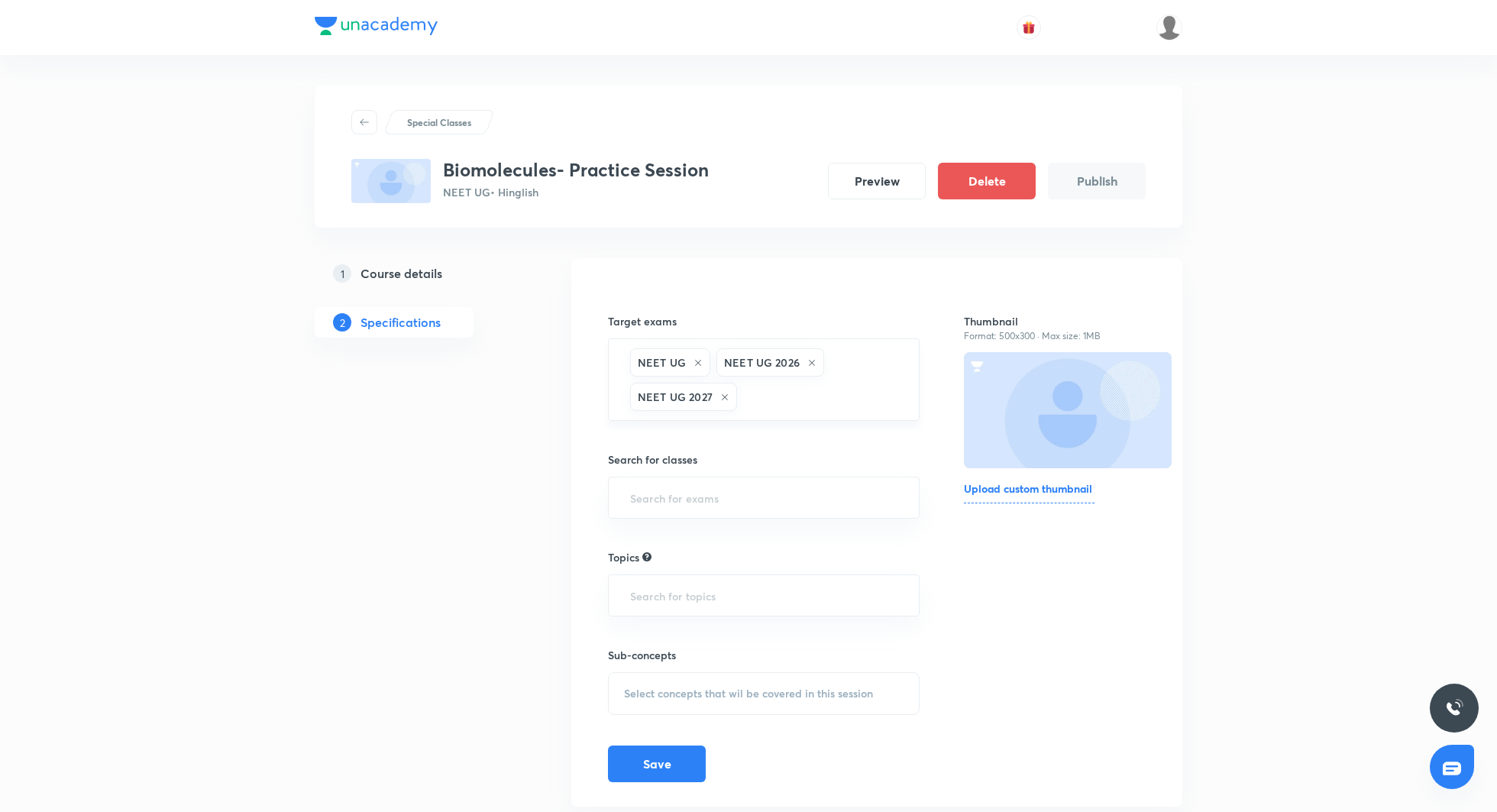
click at [868, 379] on div "NEET UG NEET UG 2026 NEET UG 2027 ​" at bounding box center [764, 379] width 311 height 82
click at [847, 393] on input "text" at bounding box center [820, 397] width 161 height 29
click at [799, 435] on li "NEET UG 2028" at bounding box center [763, 442] width 311 height 28
click at [730, 491] on input "text" at bounding box center [763, 498] width 273 height 29
click at [709, 535] on li "Class 11" at bounding box center [763, 539] width 311 height 28
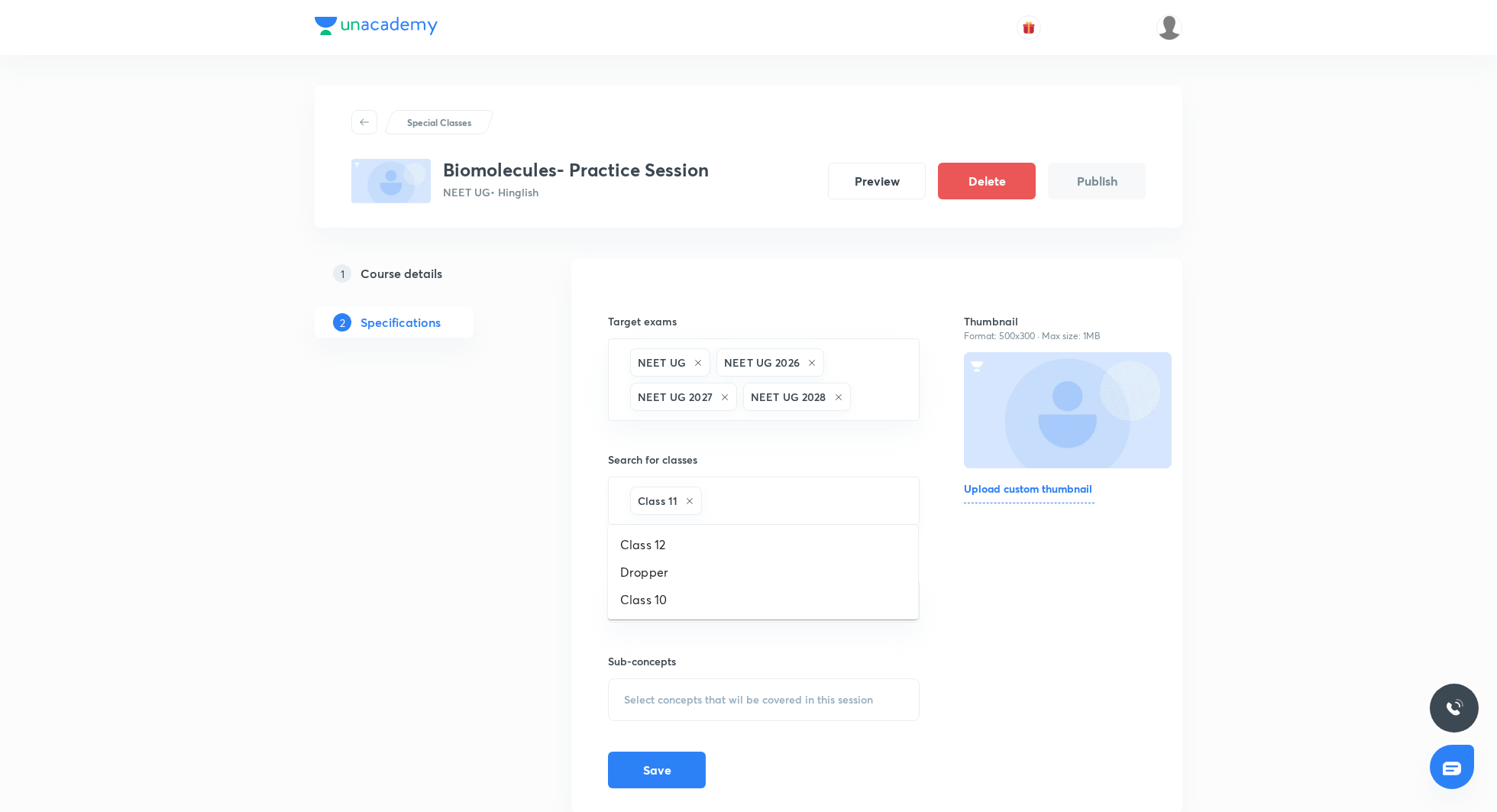
click at [753, 495] on input "text" at bounding box center [802, 501] width 194 height 29
click at [734, 544] on li "Class 12" at bounding box center [763, 544] width 311 height 28
click at [813, 506] on input "text" at bounding box center [841, 501] width 116 height 29
click at [791, 538] on li "Dropper" at bounding box center [763, 544] width 311 height 28
click at [749, 602] on input "text" at bounding box center [763, 602] width 273 height 29
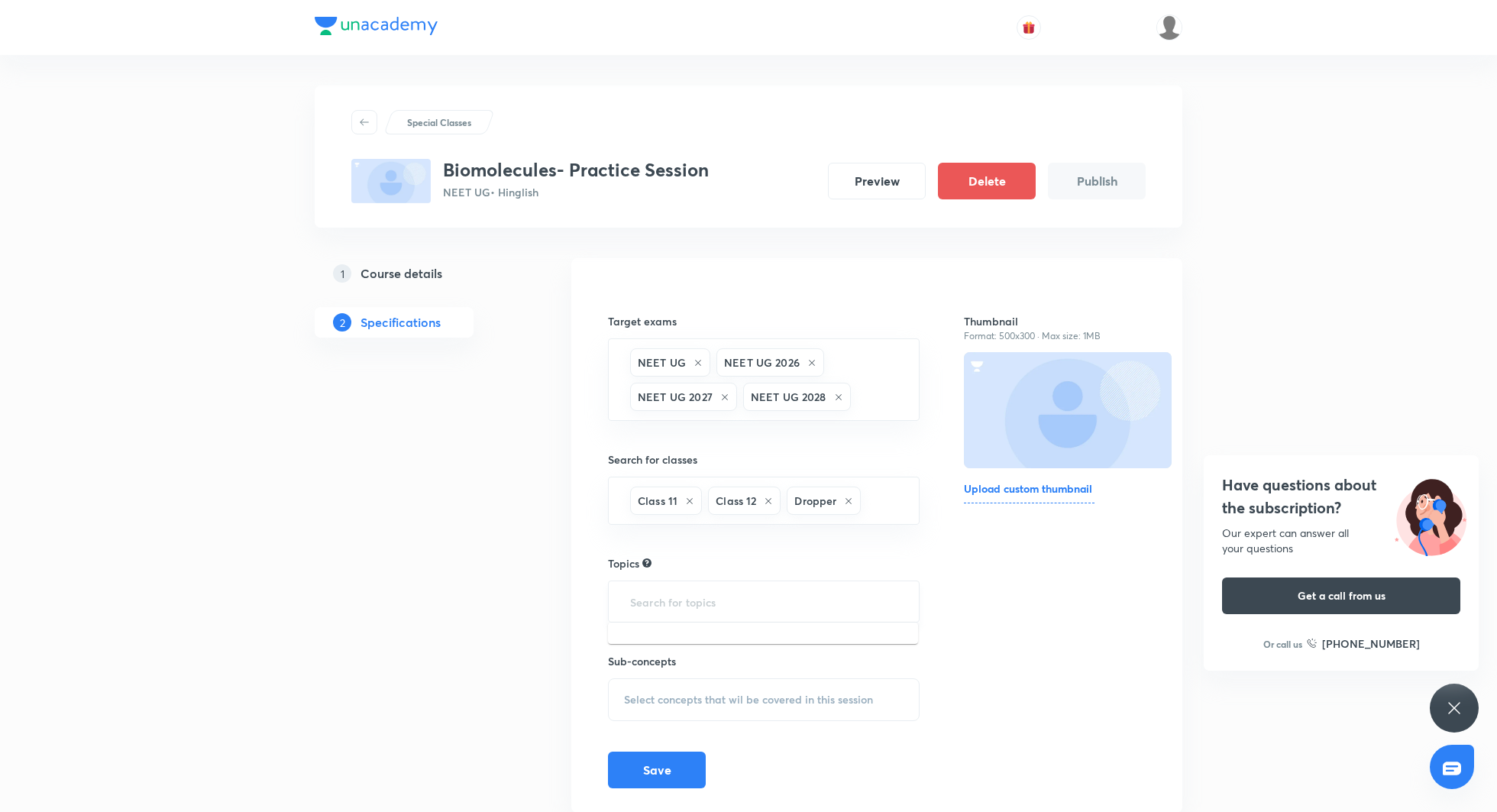
scroll to position [46, 0]
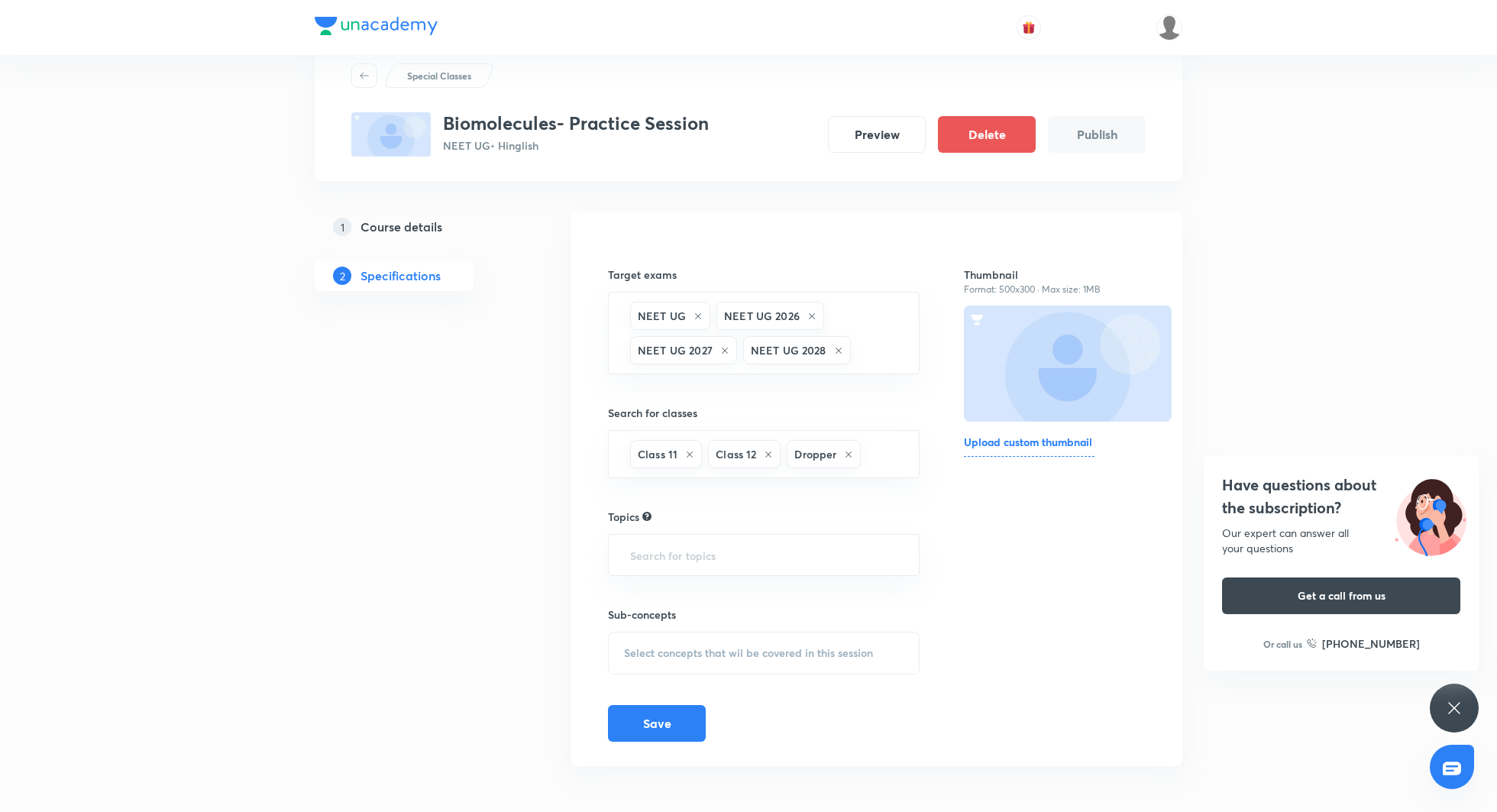
click at [1462, 707] on icon at bounding box center [1454, 709] width 19 height 19
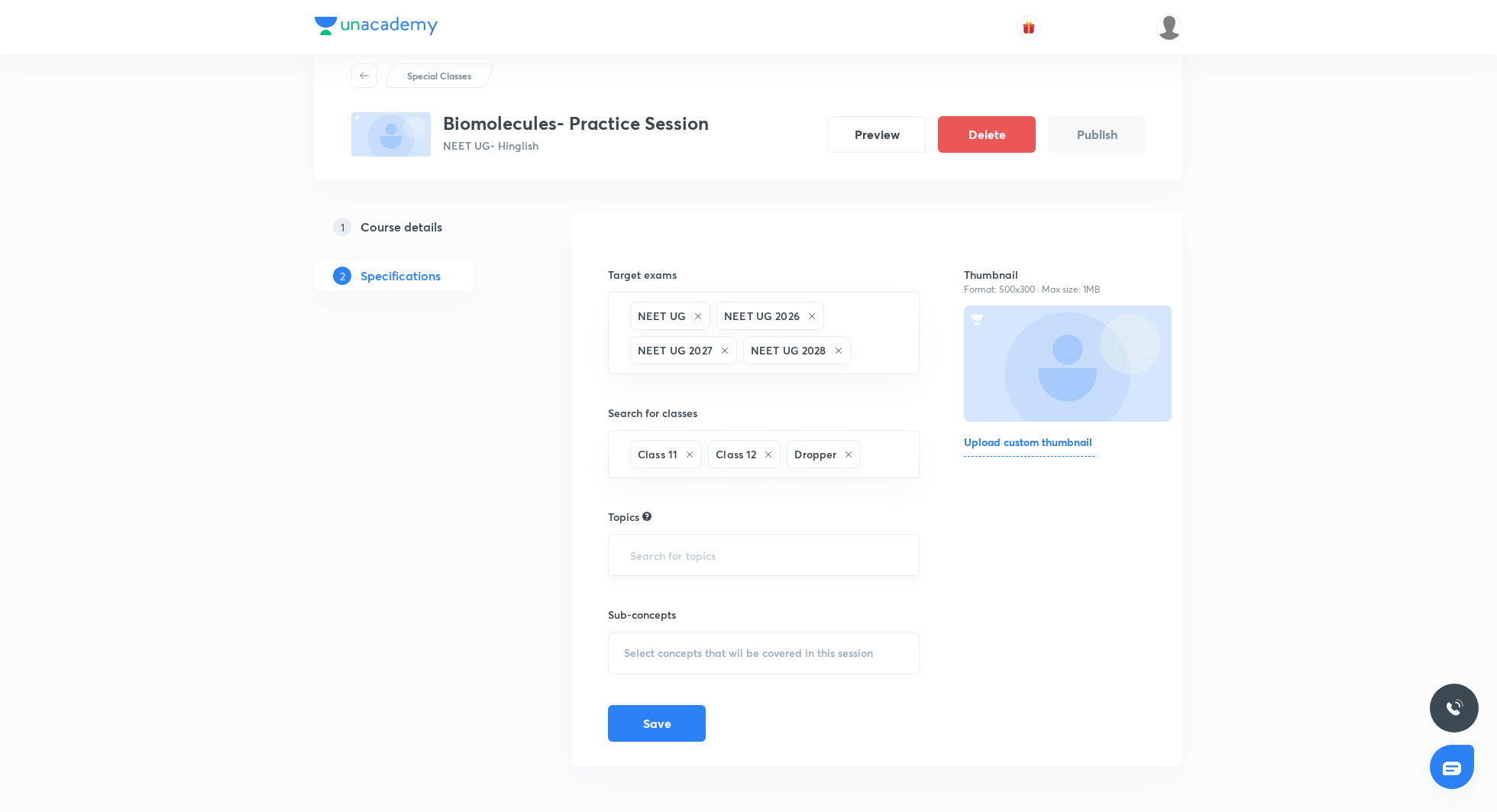
click at [672, 552] on input "text" at bounding box center [763, 555] width 273 height 29
type input "b"
click at [697, 600] on li "Biology -> Biomolecules" at bounding box center [763, 596] width 311 height 28
click at [685, 661] on span "Select concepts that wil be covered in this session" at bounding box center [749, 659] width 249 height 13
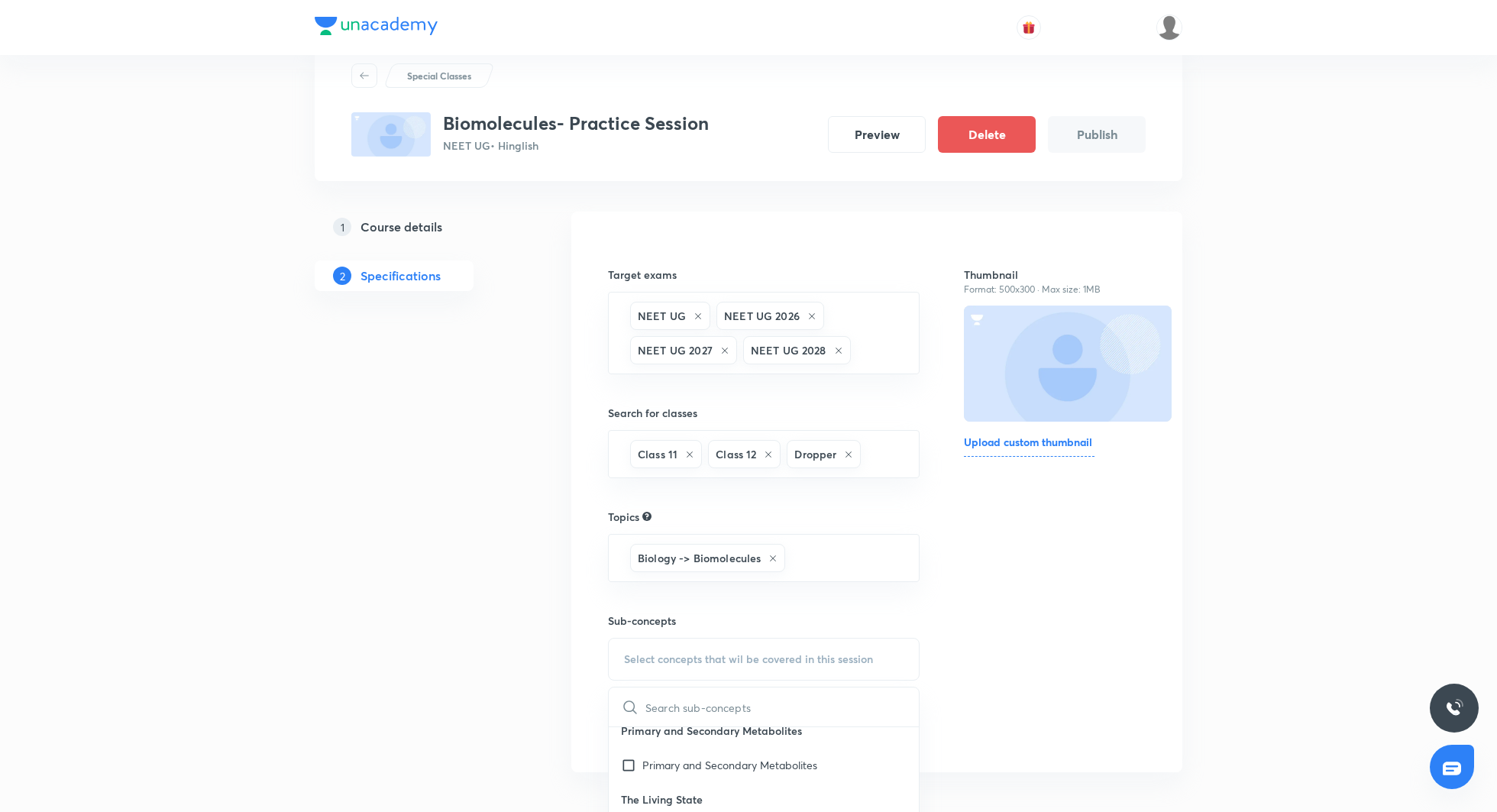
scroll to position [0, 0]
click at [721, 766] on div "Primary and Secondary Metabolites" at bounding box center [763, 778] width 311 height 34
checkbox input "true"
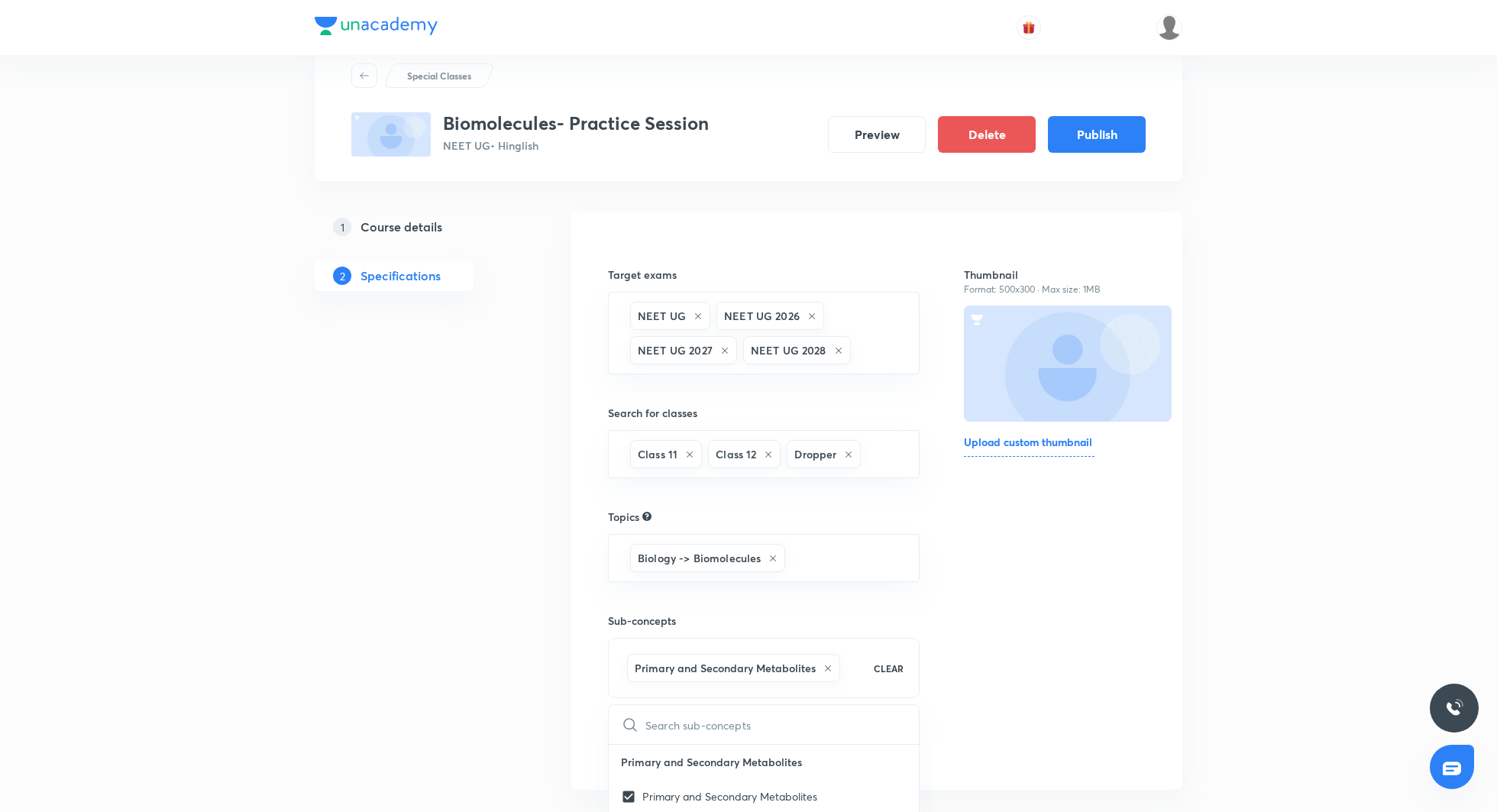
click at [1001, 600] on div "Thumbnail Format: 500x300 · Max size: 1MB Upload custom thumbnail" at bounding box center [1055, 500] width 182 height 529
click at [680, 740] on button "Save" at bounding box center [657, 746] width 98 height 37
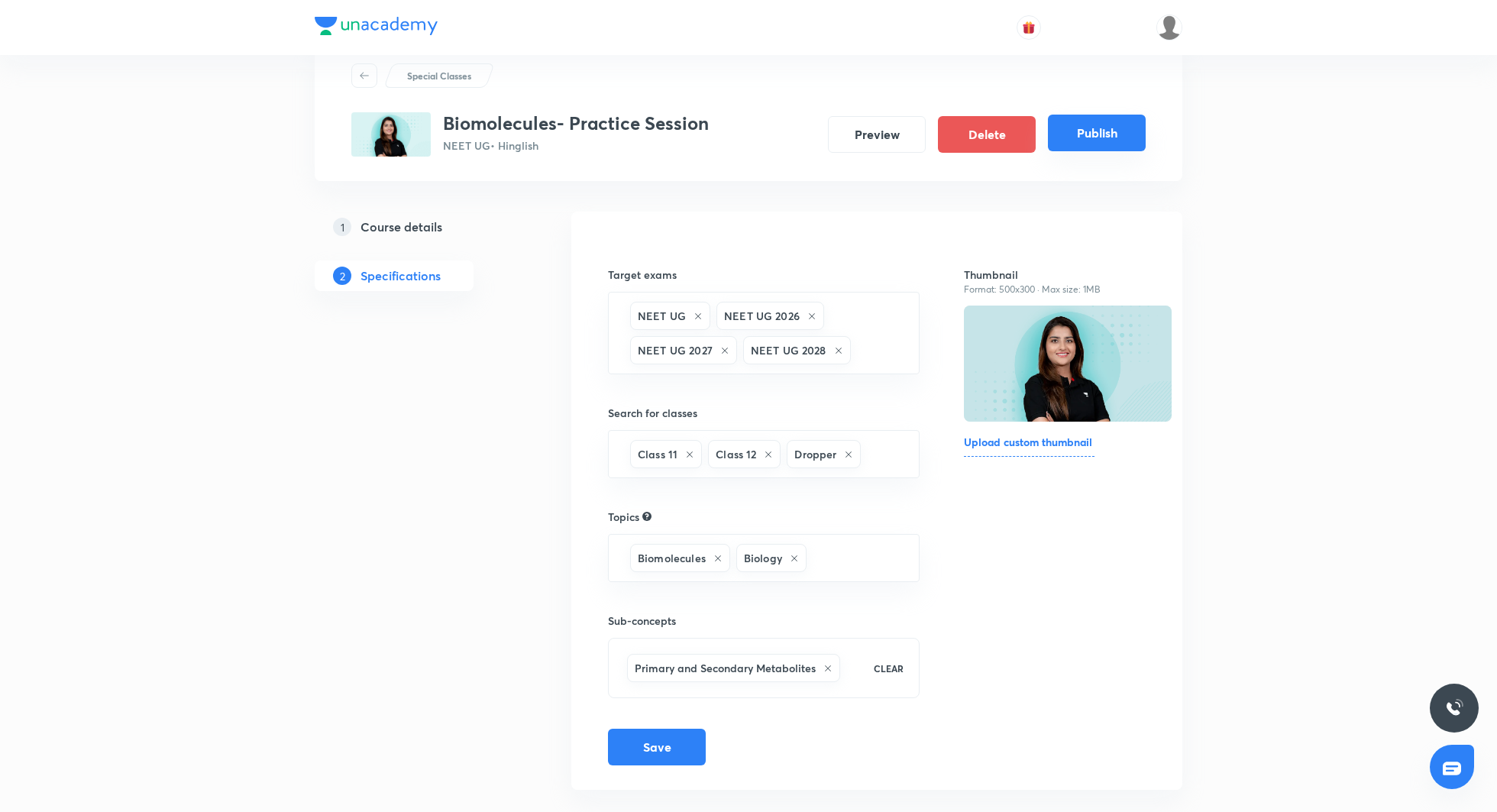
click at [1107, 142] on button "Publish" at bounding box center [1096, 133] width 98 height 37
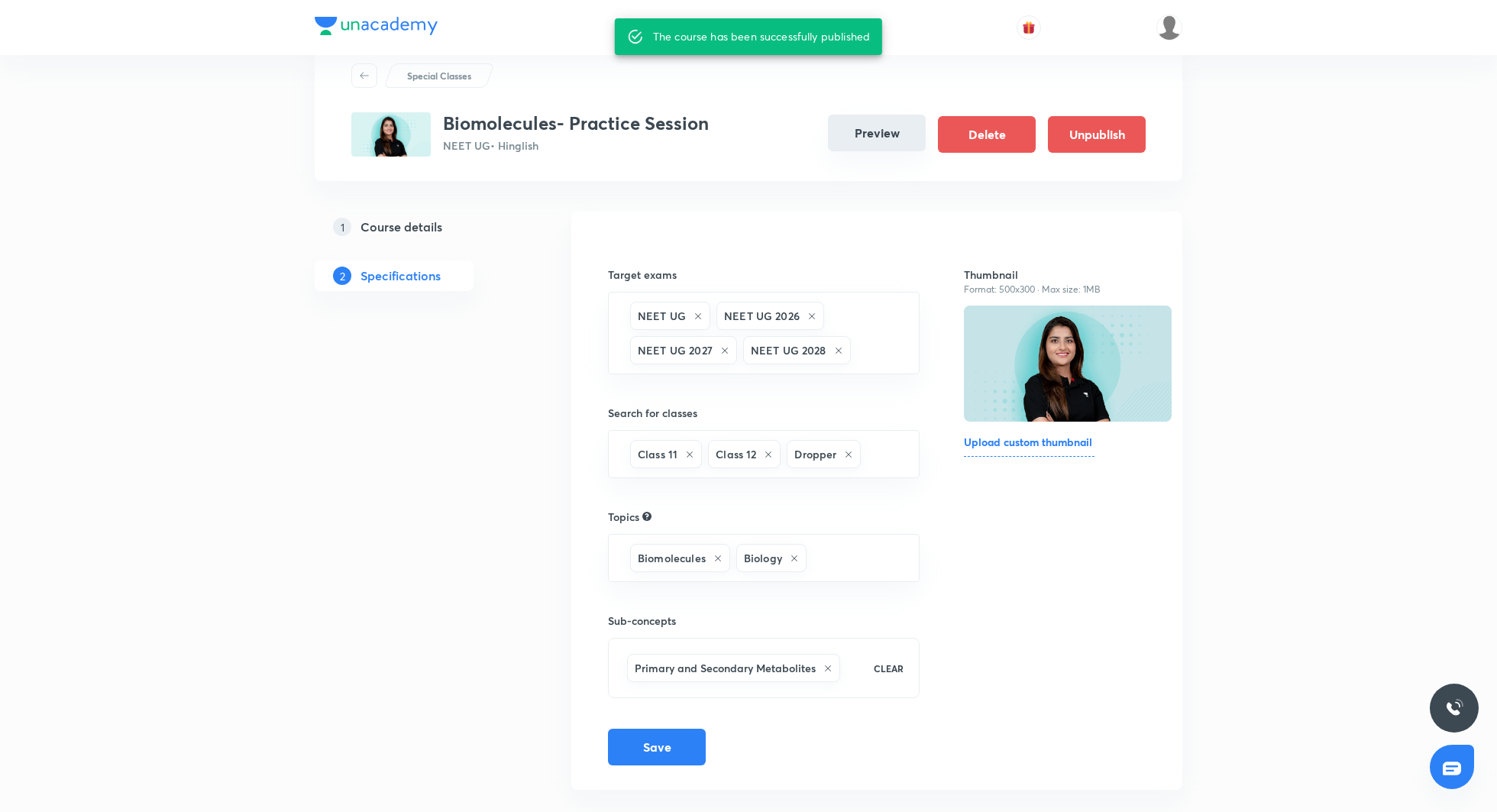
click at [889, 130] on button "Preview" at bounding box center [877, 133] width 98 height 37
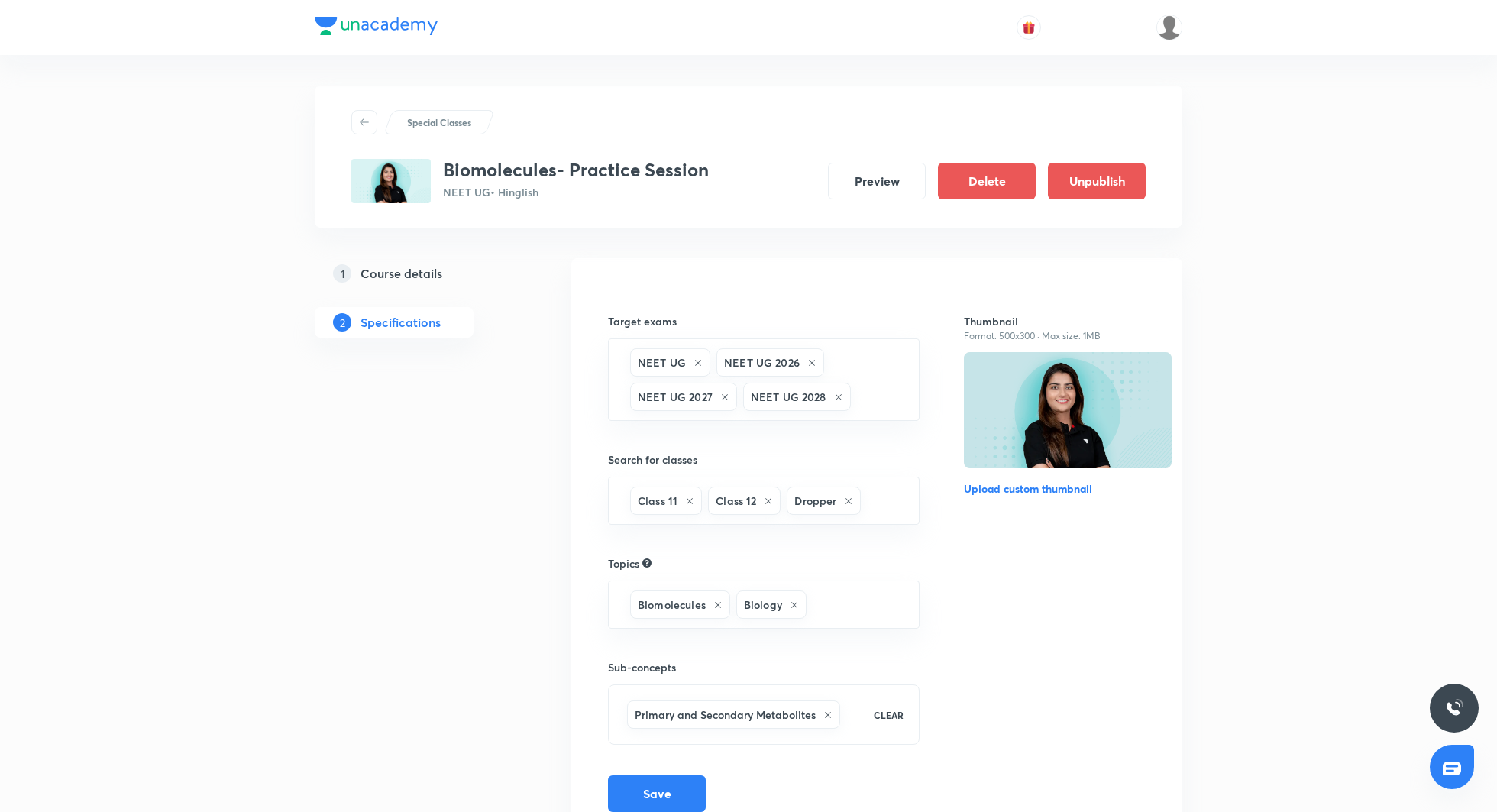
click at [410, 276] on h5 "Course details" at bounding box center [401, 273] width 82 height 19
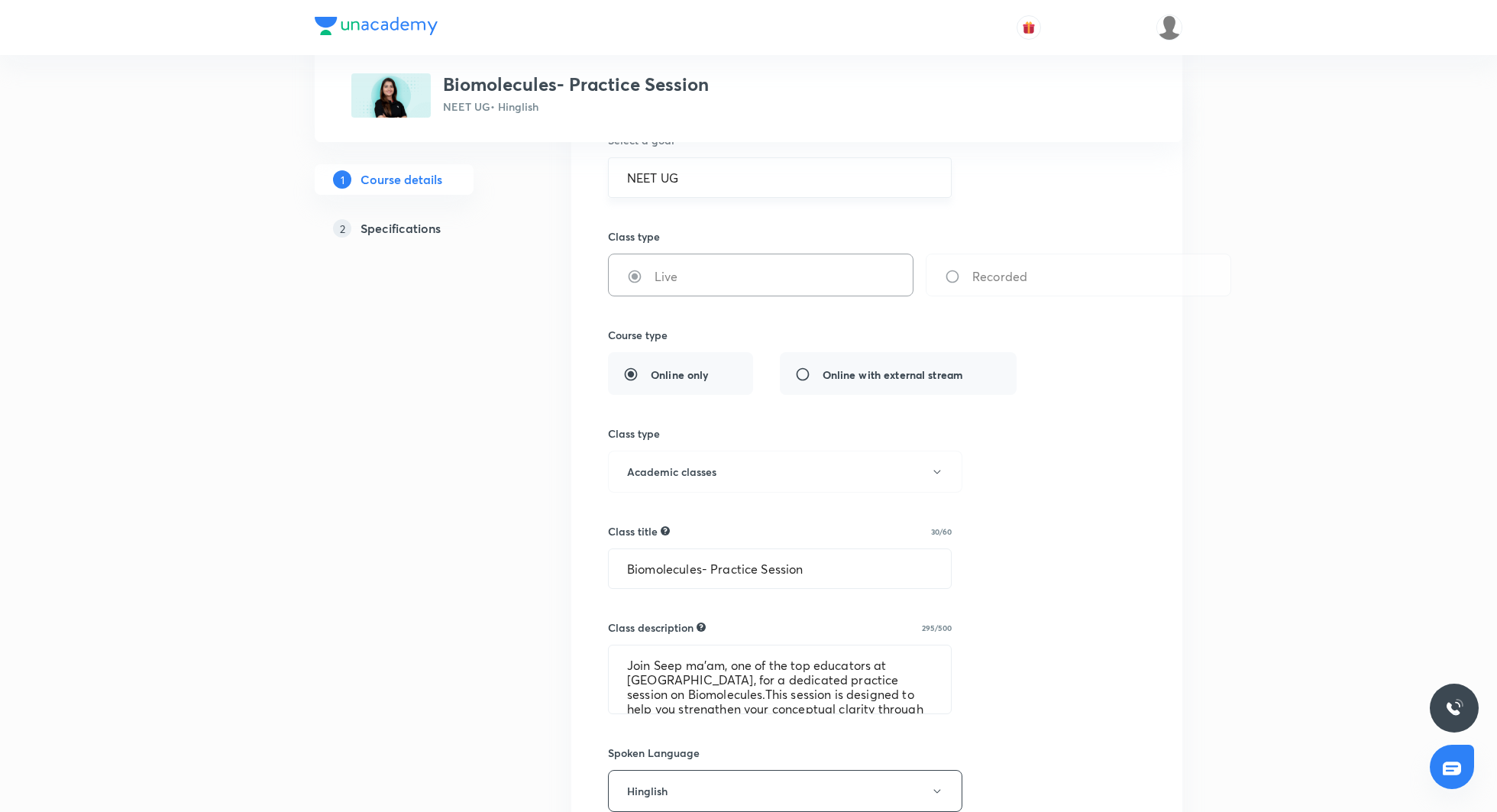
scroll to position [182, 0]
click at [704, 566] on input "Biomolecules- Practice Session" at bounding box center [779, 568] width 342 height 39
click at [699, 565] on input "Biomolecules- Practice Session" at bounding box center [779, 568] width 342 height 39
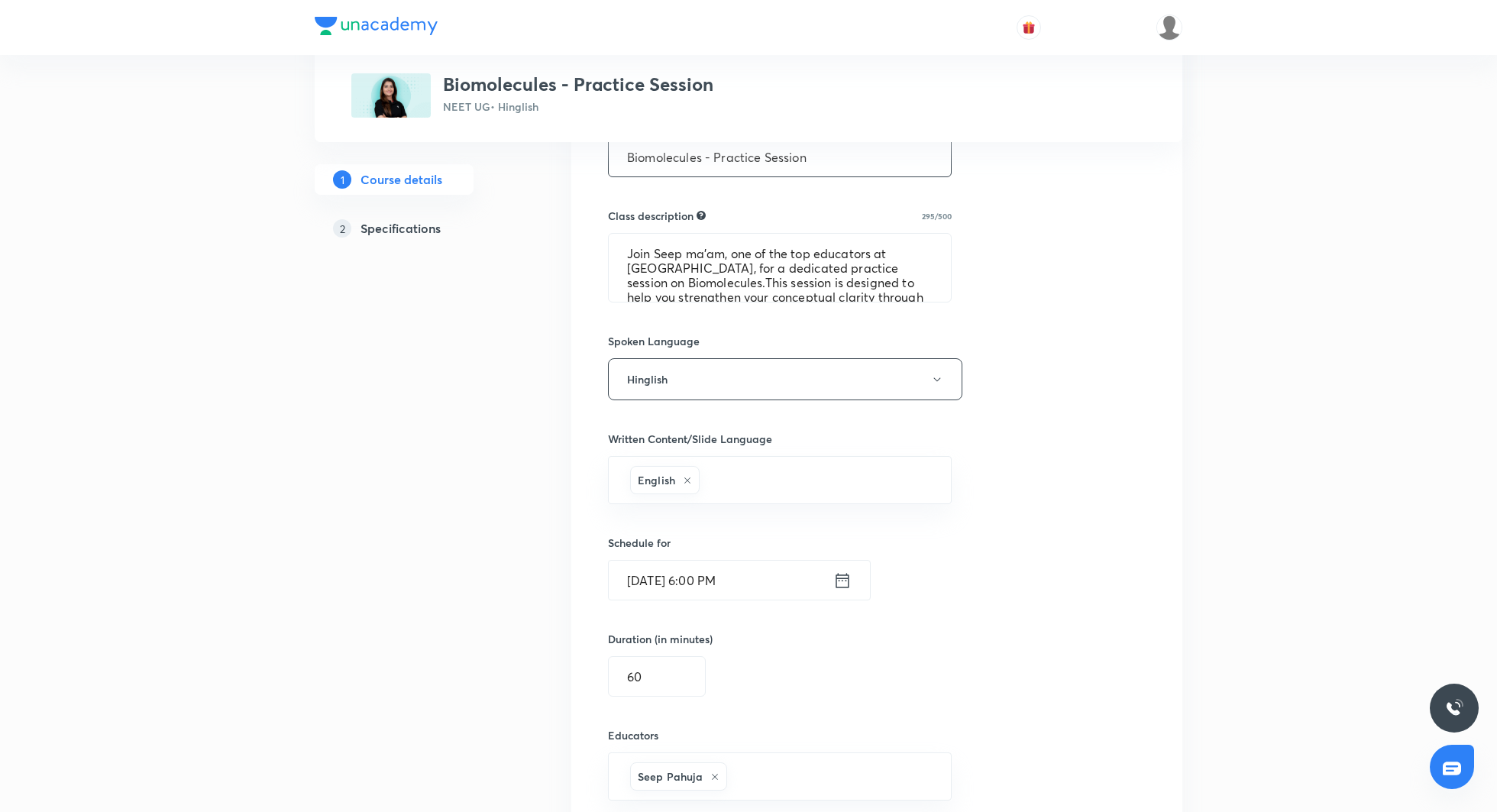
scroll to position [812, 0]
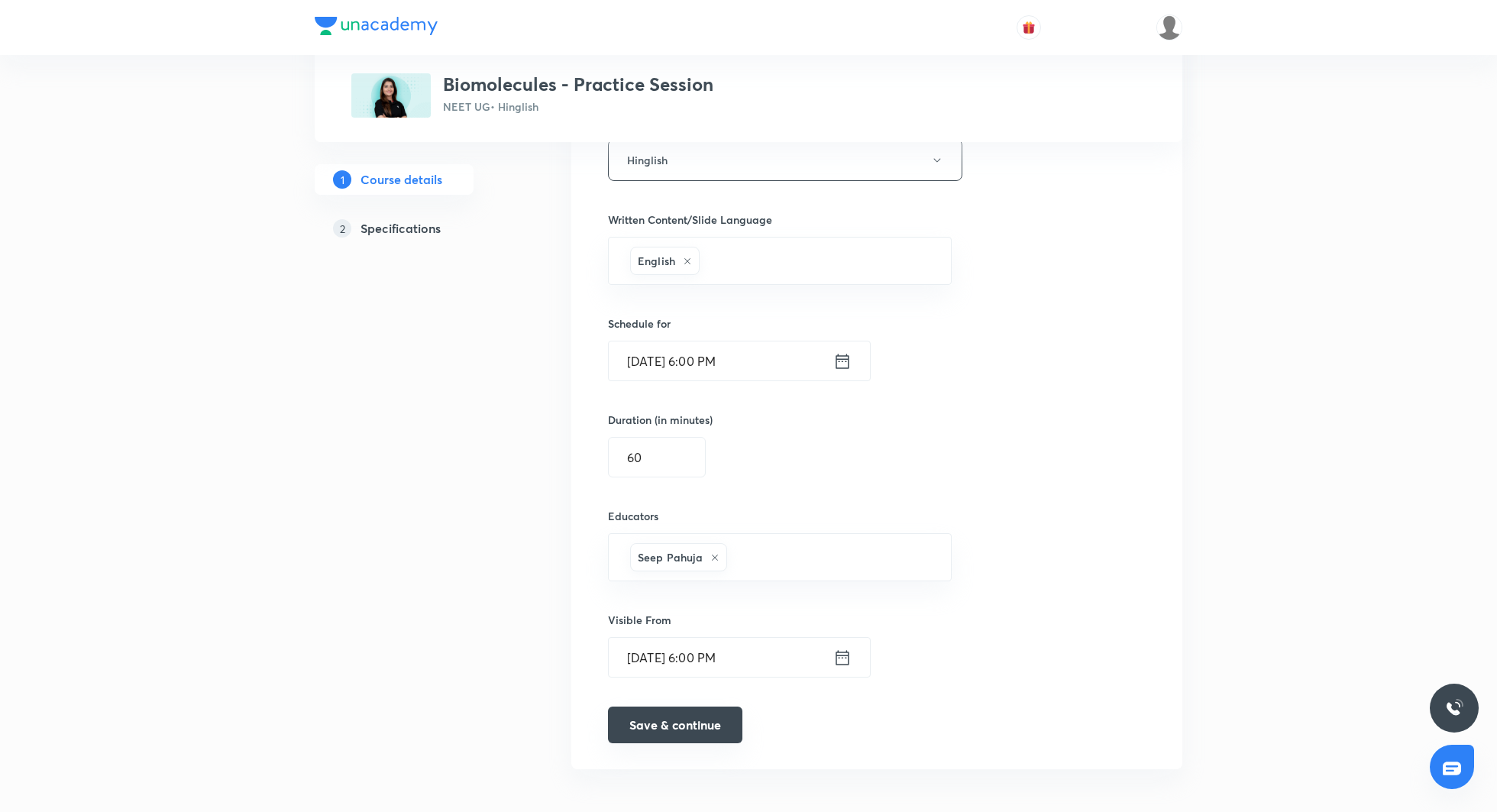
type input "Biomolecules - Practice Session"
click at [675, 724] on button "Save & continue" at bounding box center [676, 725] width 135 height 37
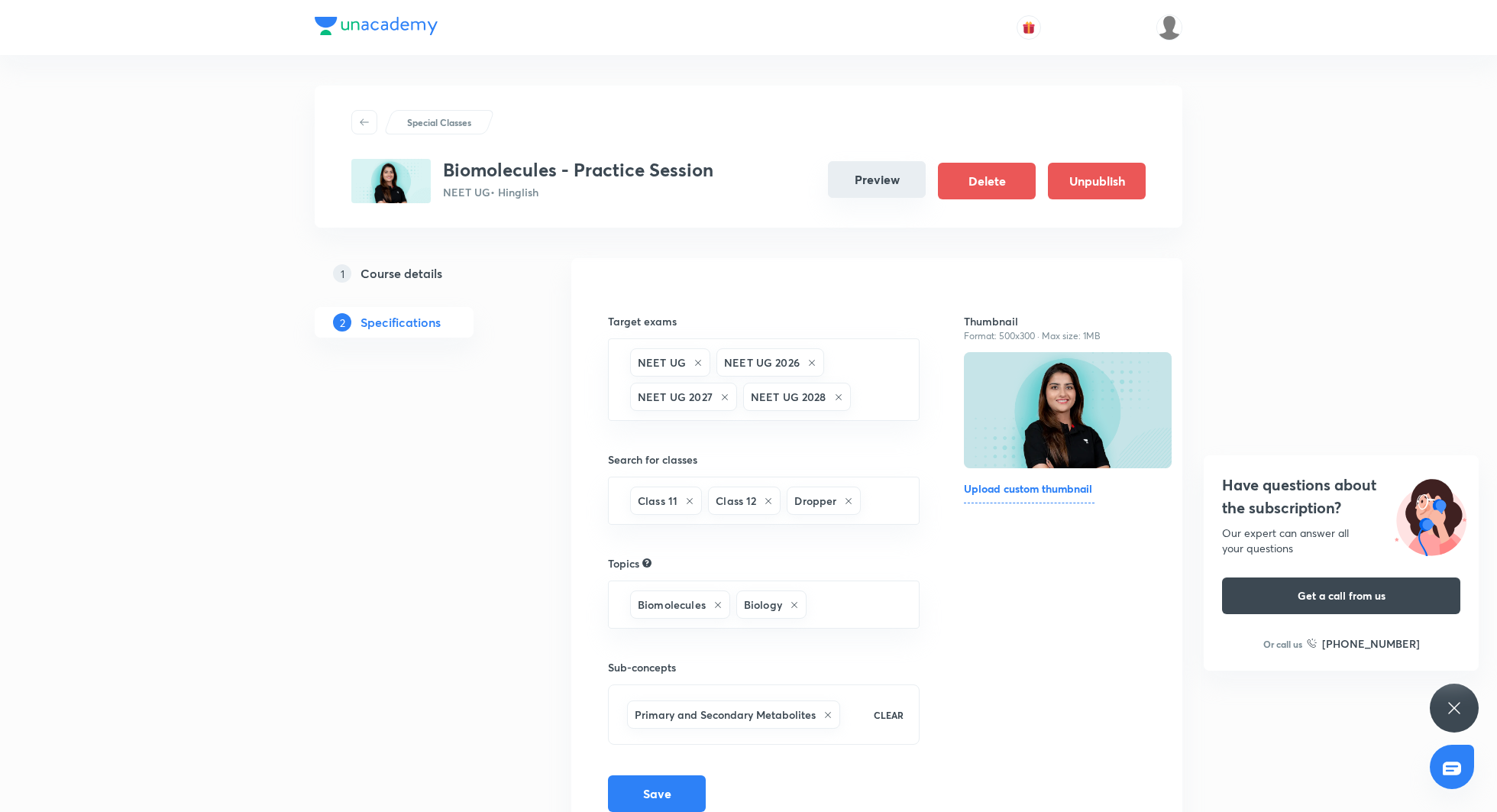
click at [849, 167] on button "Preview" at bounding box center [877, 180] width 98 height 37
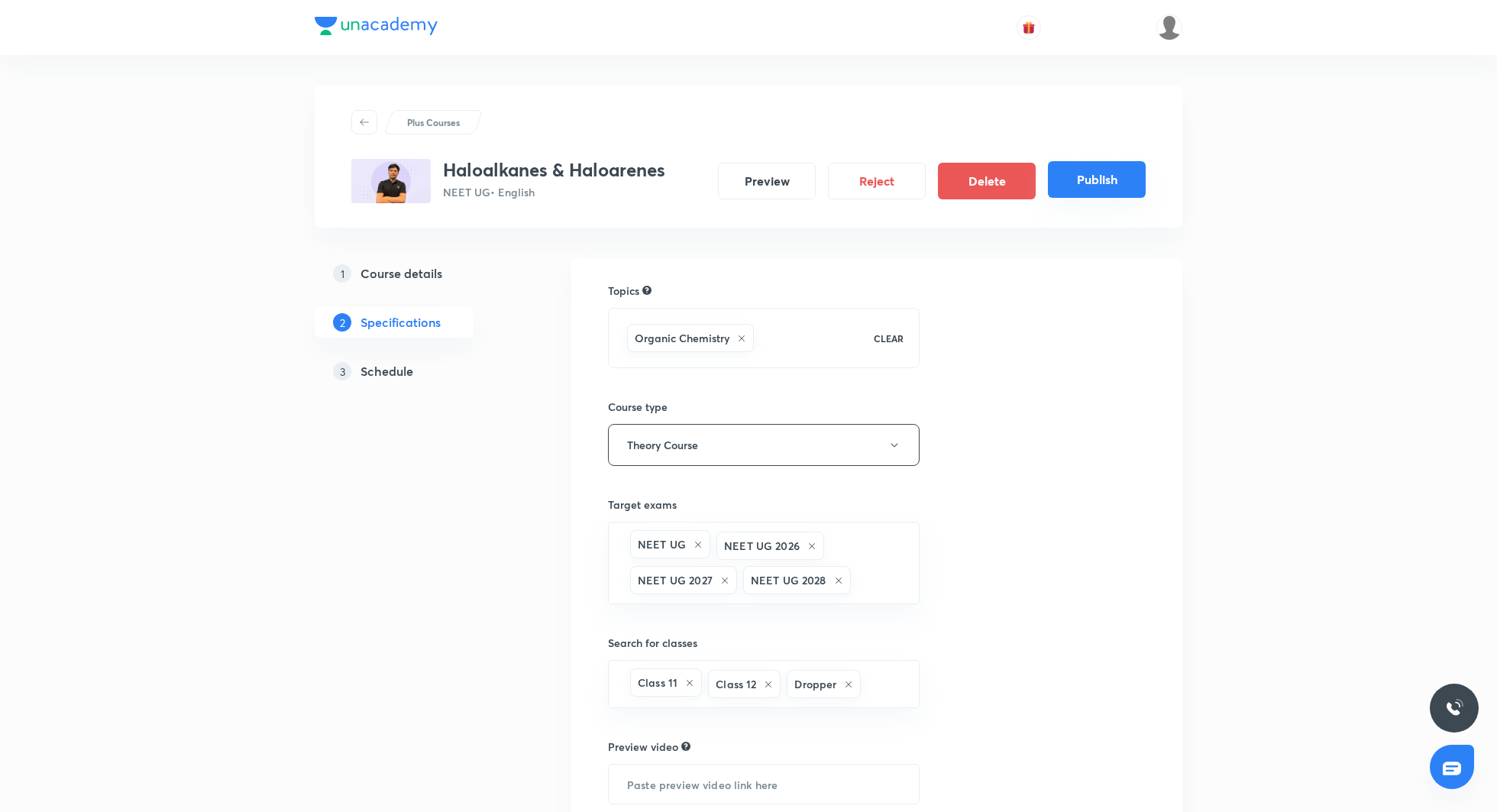
click at [1074, 181] on button "Publish" at bounding box center [1096, 180] width 98 height 37
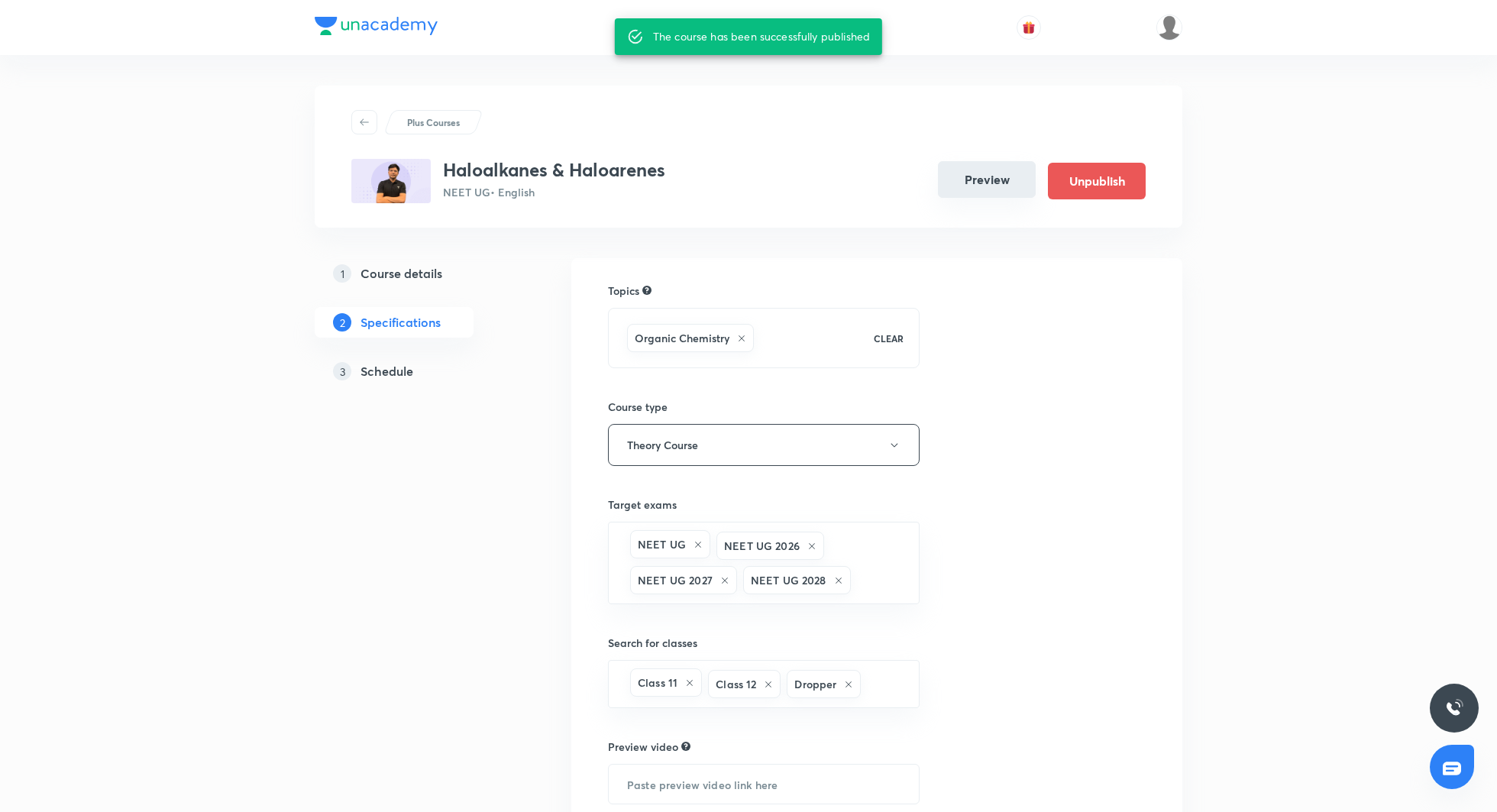
click at [998, 175] on button "Preview" at bounding box center [987, 180] width 98 height 37
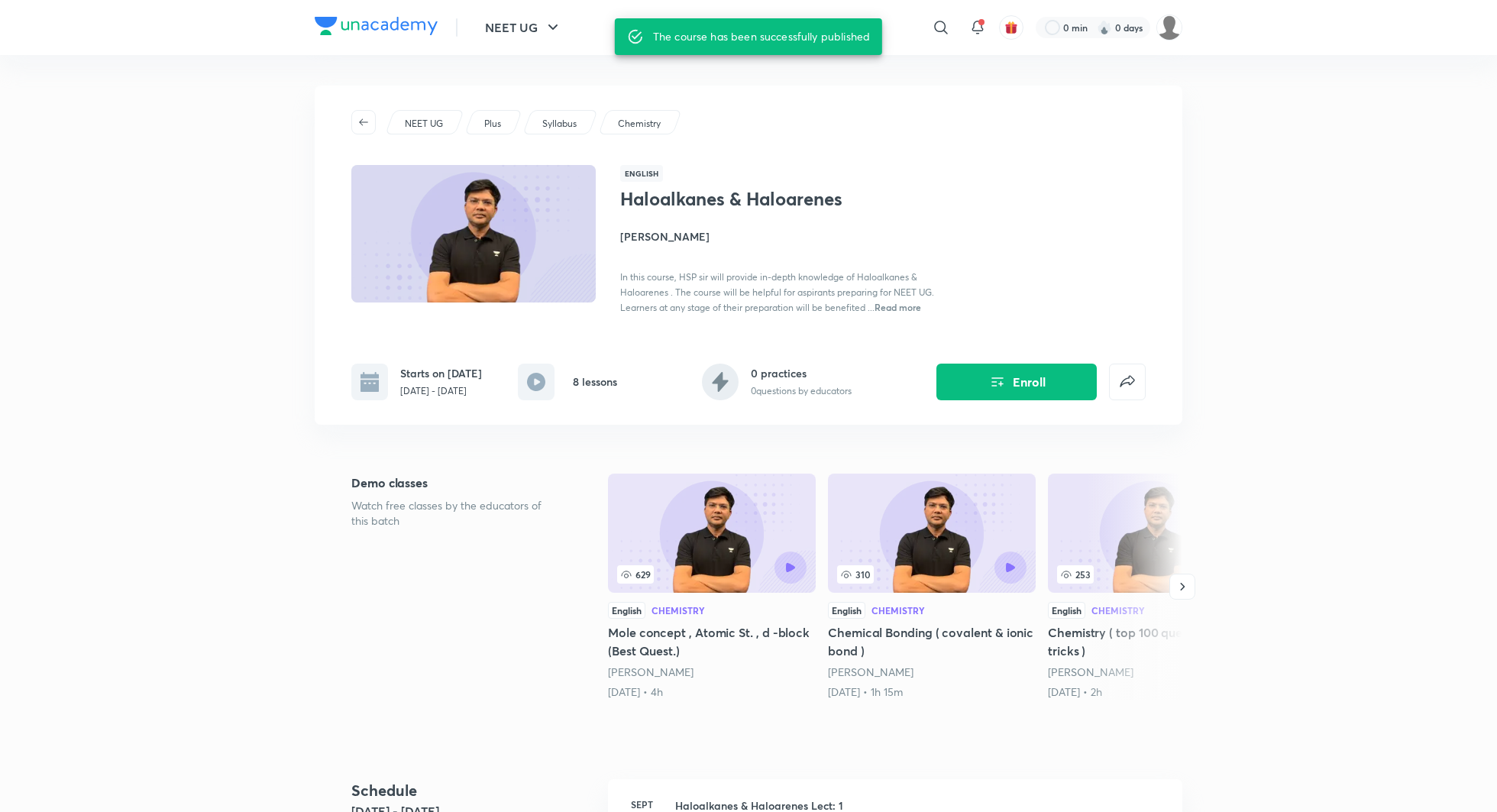
click at [673, 234] on h4 "[PERSON_NAME]" at bounding box center [791, 236] width 342 height 16
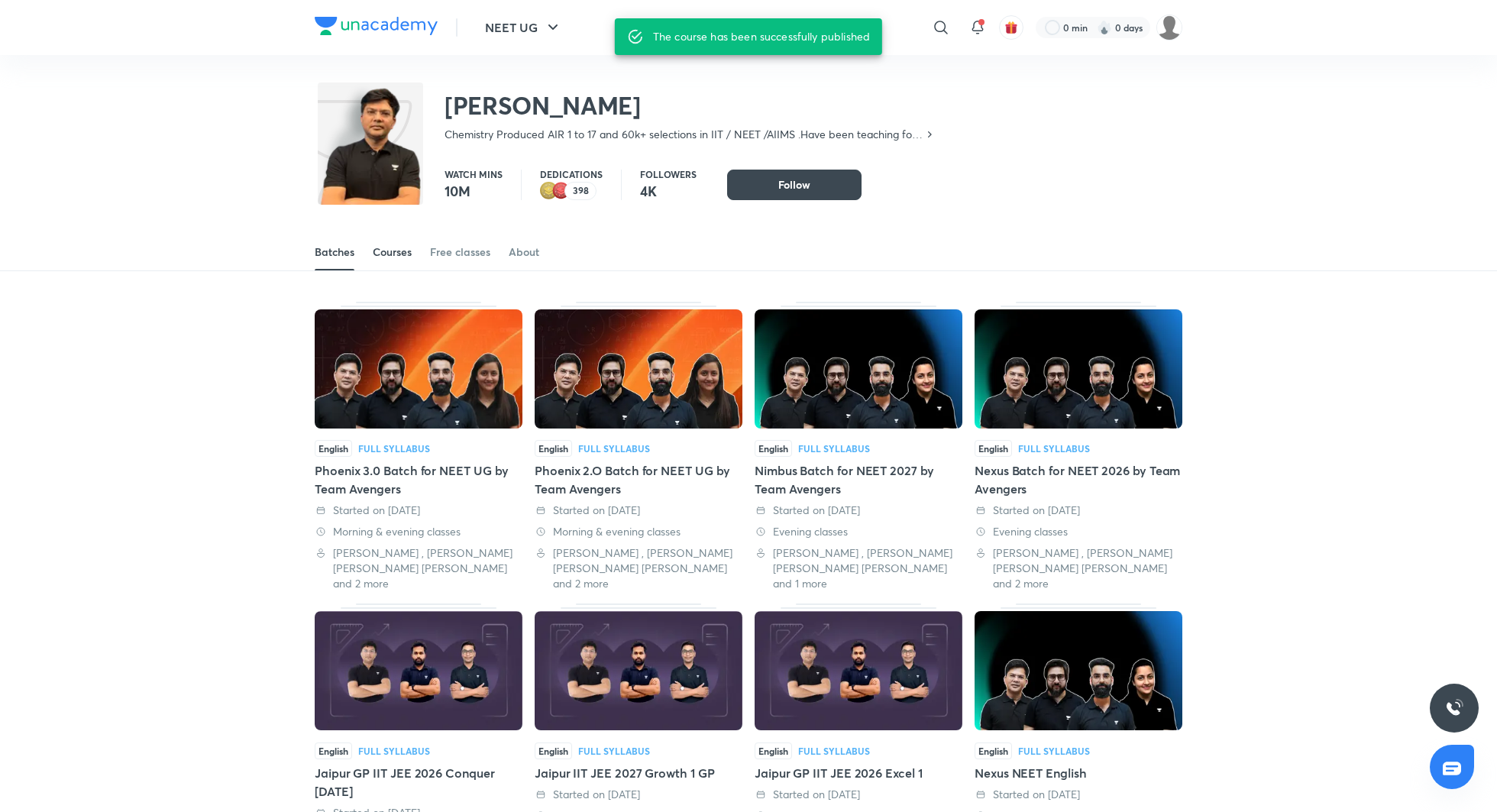
click at [388, 255] on div "Courses" at bounding box center [392, 252] width 39 height 15
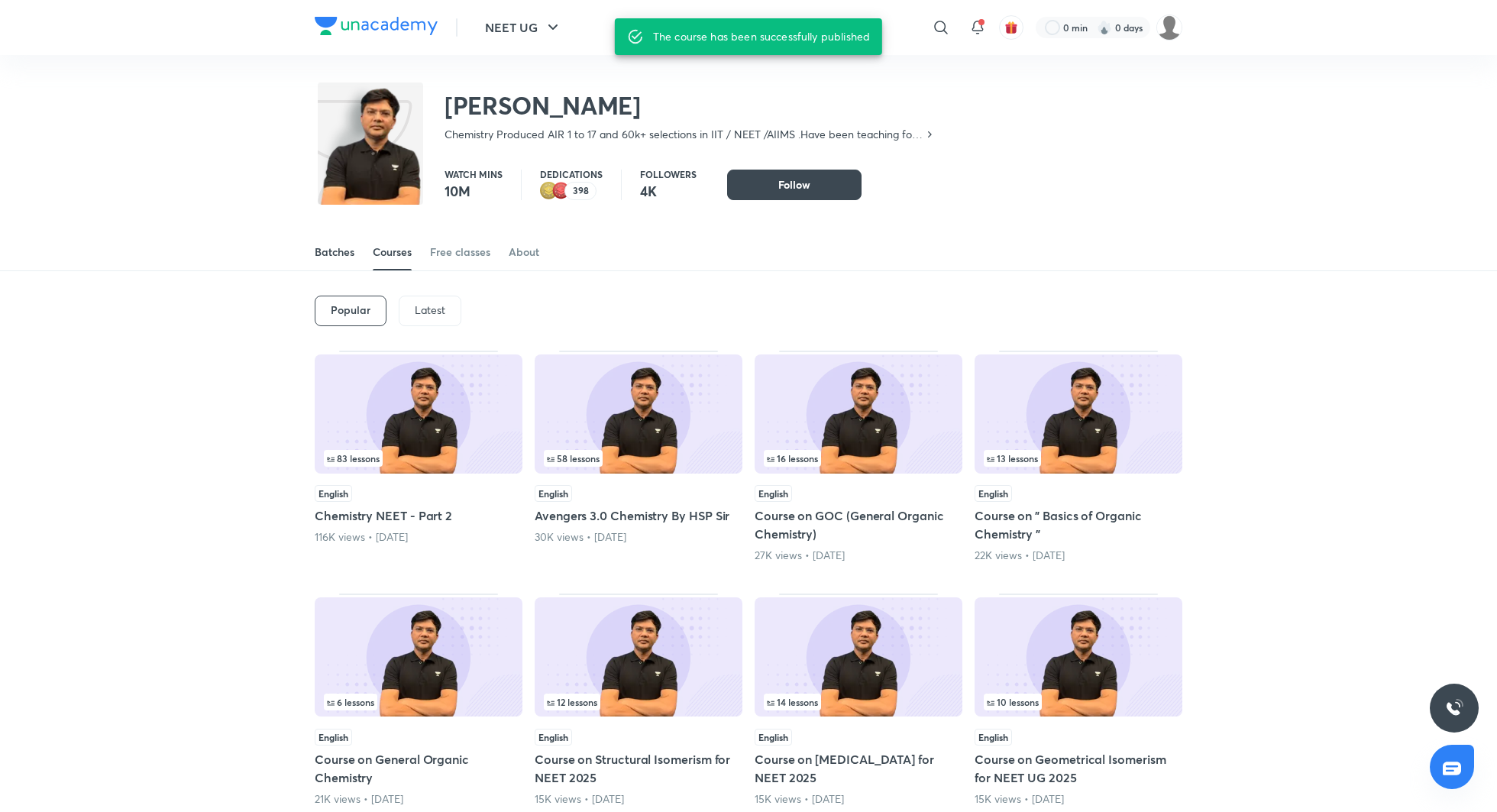
click at [339, 261] on link "Batches" at bounding box center [334, 252] width 40 height 37
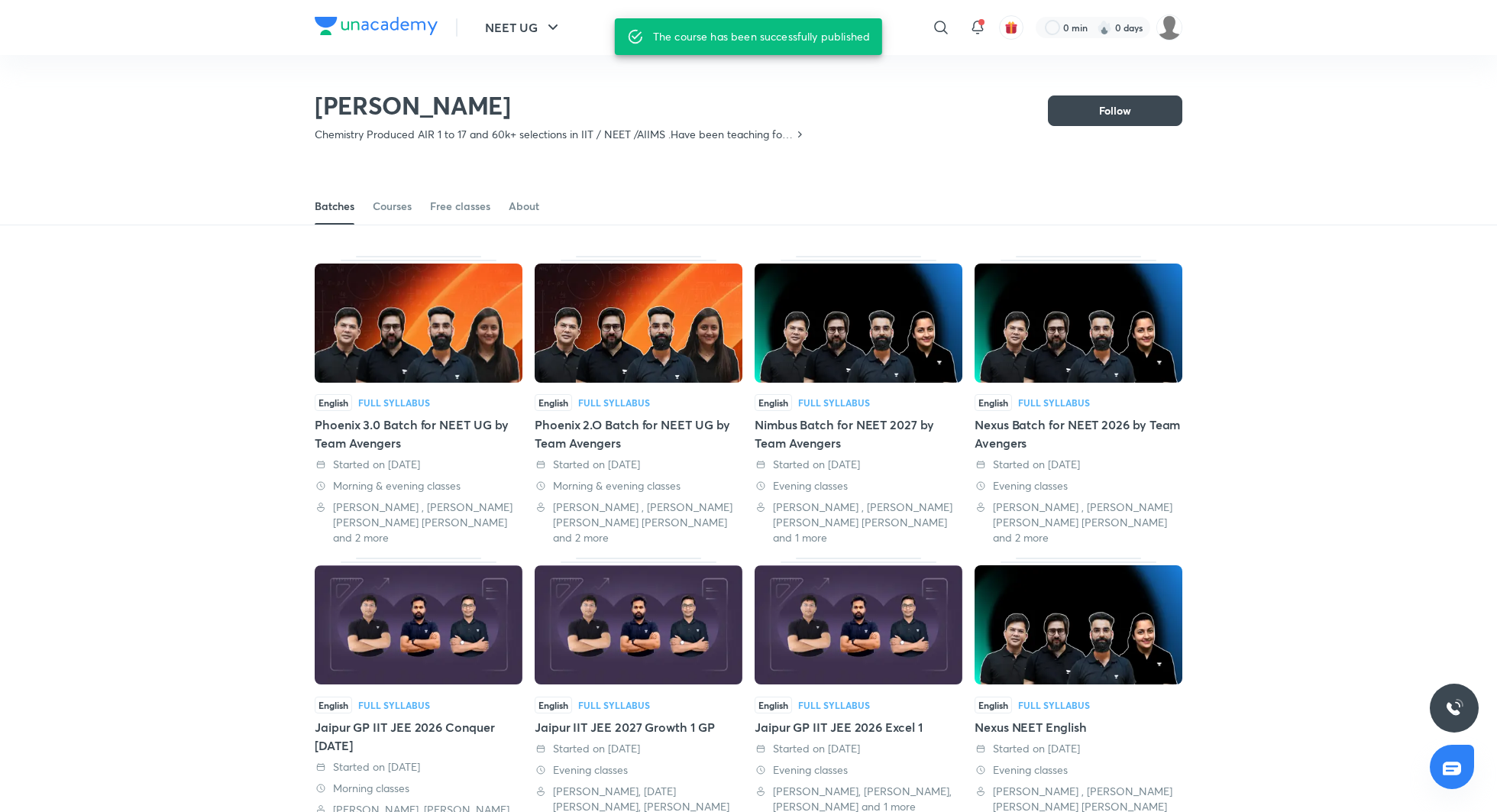
scroll to position [153, 0]
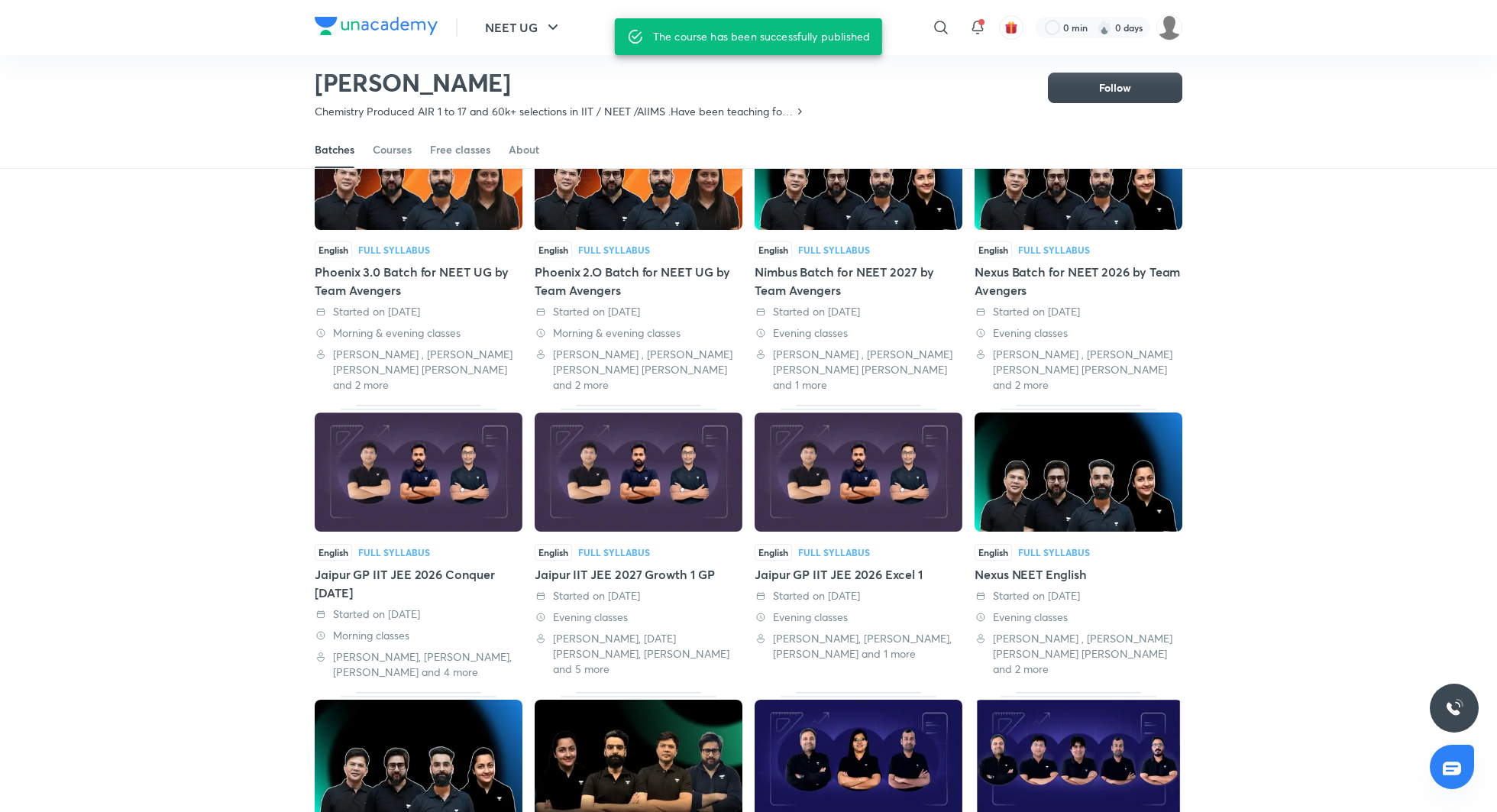
click at [422, 268] on div "Phoenix 3.0 Batch for NEET UG by Team Avengers" at bounding box center [418, 281] width 208 height 37
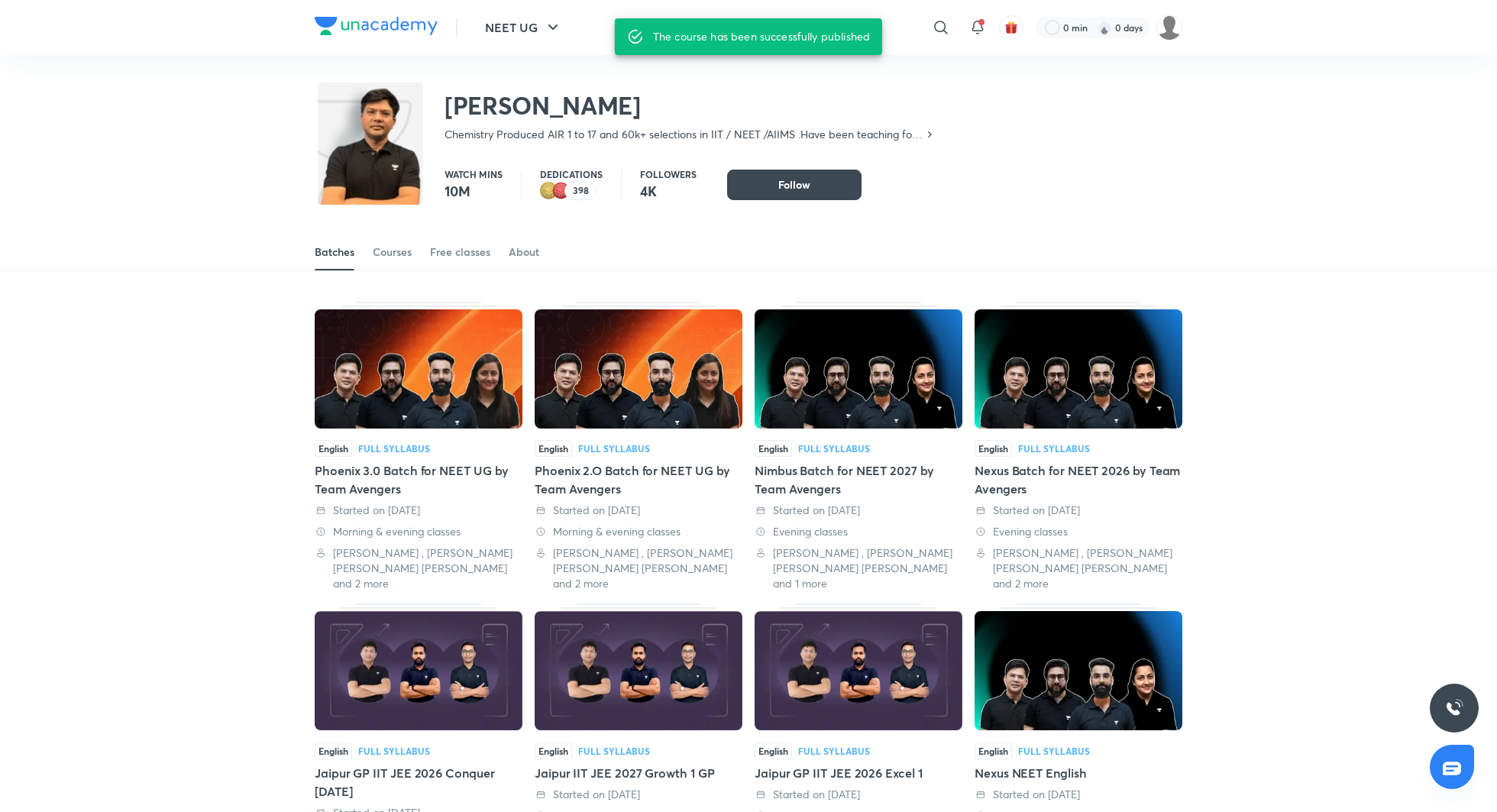
click at [595, 463] on div "Phoenix 2.O Batch for NEET UG by Team Avengers" at bounding box center [638, 480] width 208 height 37
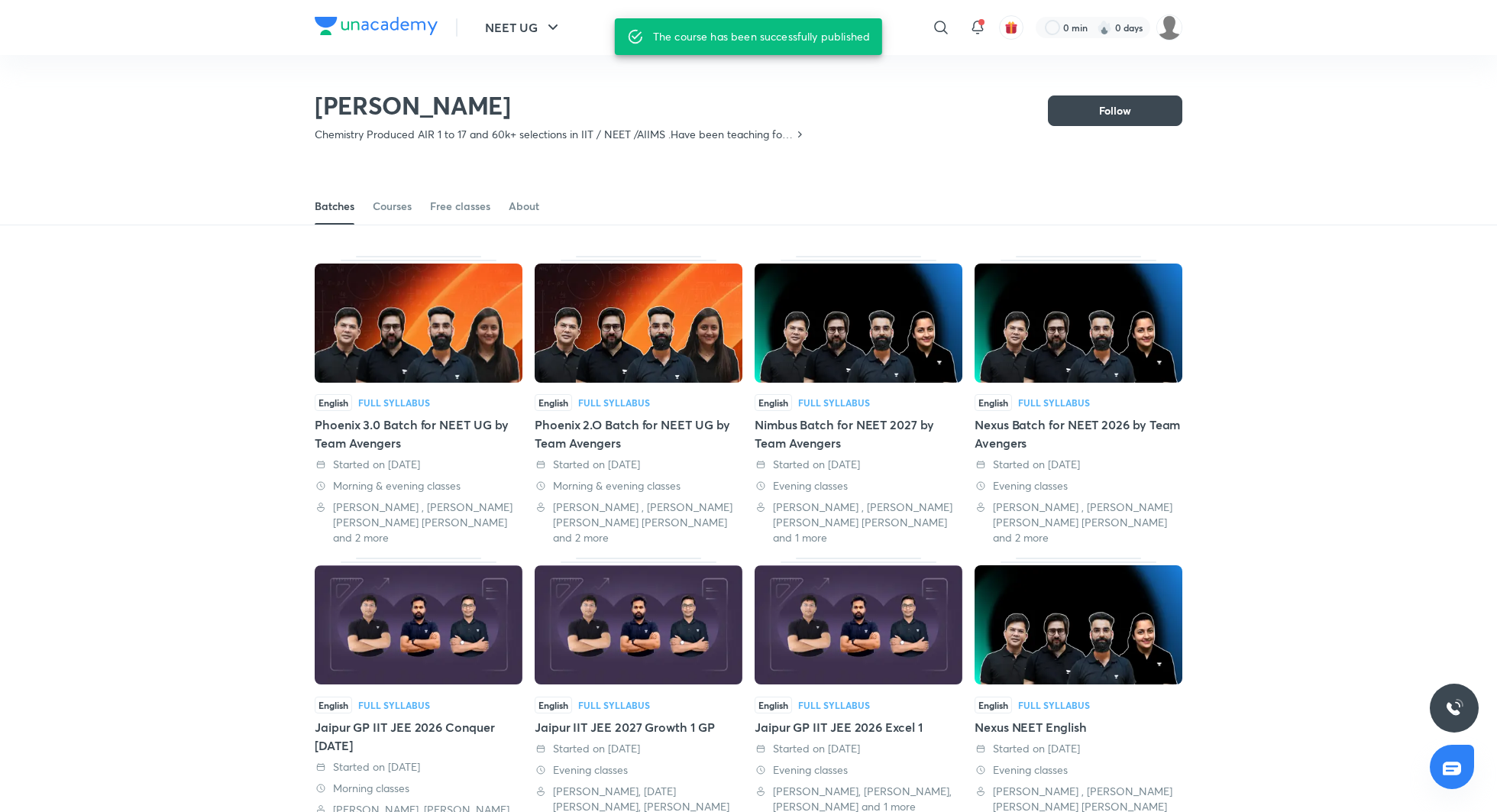
scroll to position [122, 0]
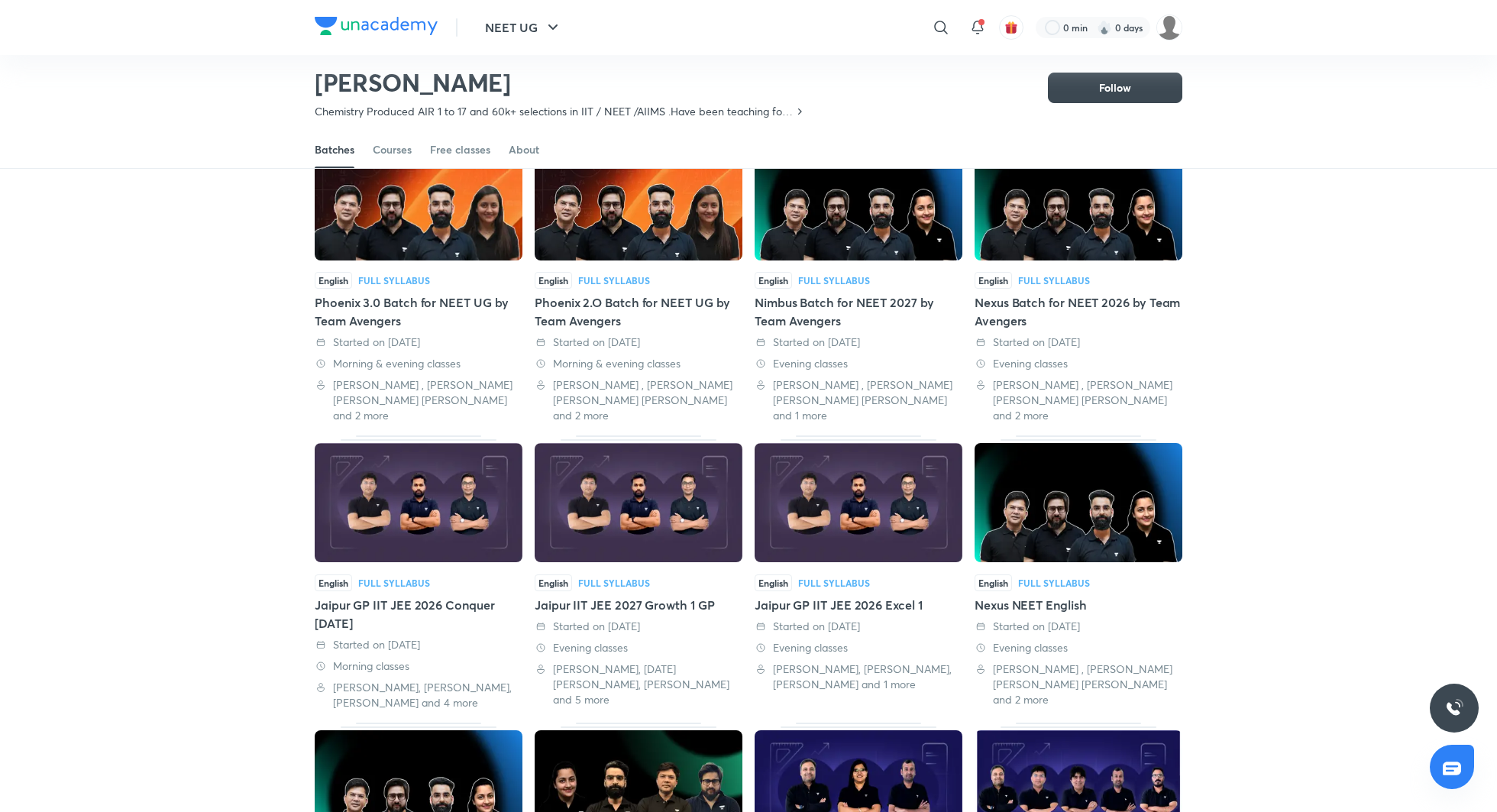
click at [829, 299] on div "Nimbus Batch for NEET 2027 by Team Avengers" at bounding box center [858, 312] width 208 height 37
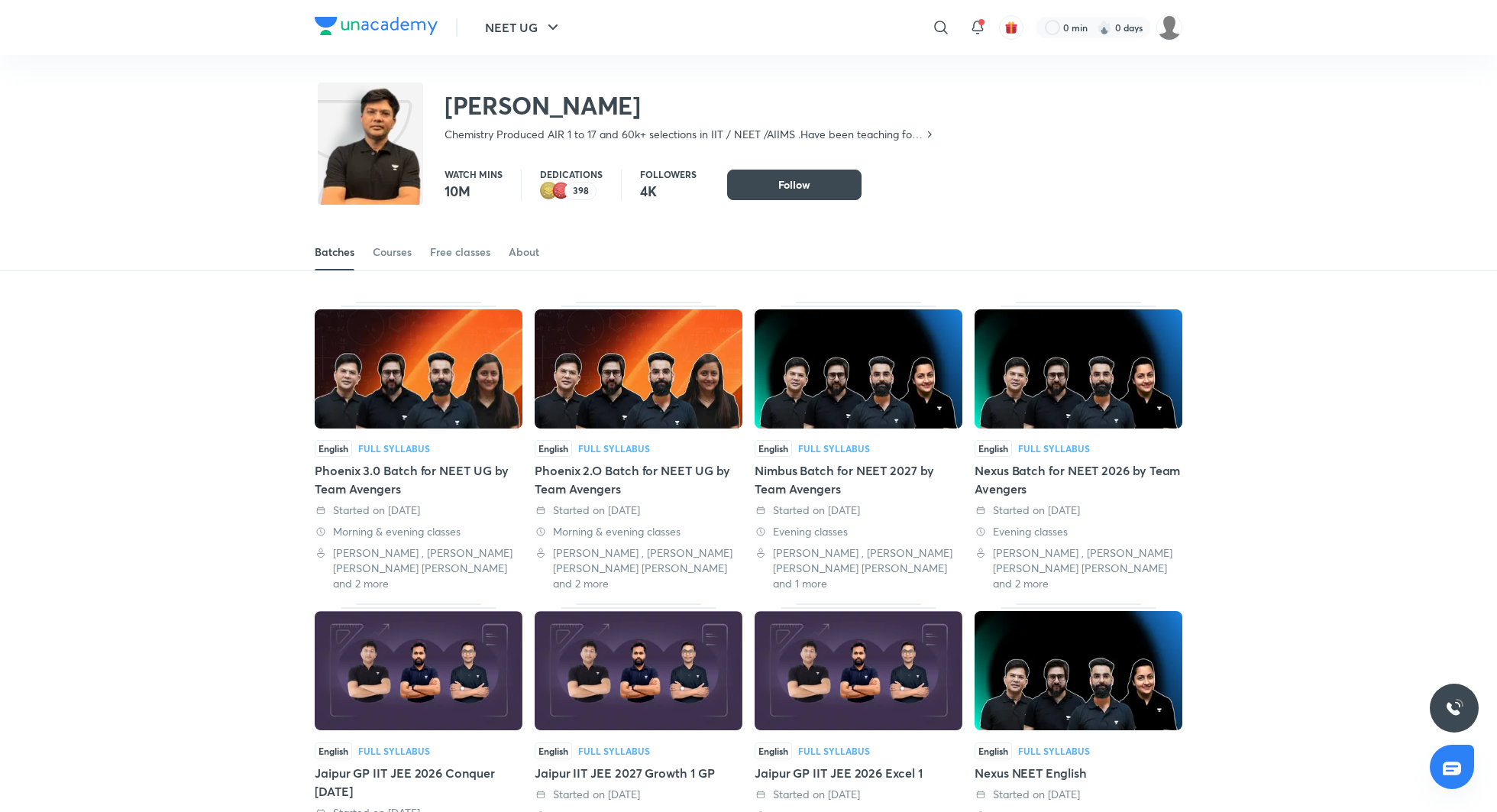
click at [1021, 475] on div "Nexus Batch for NEET 2026 by Team Avengers" at bounding box center [1078, 480] width 208 height 37
